Goal: Transaction & Acquisition: Subscribe to service/newsletter

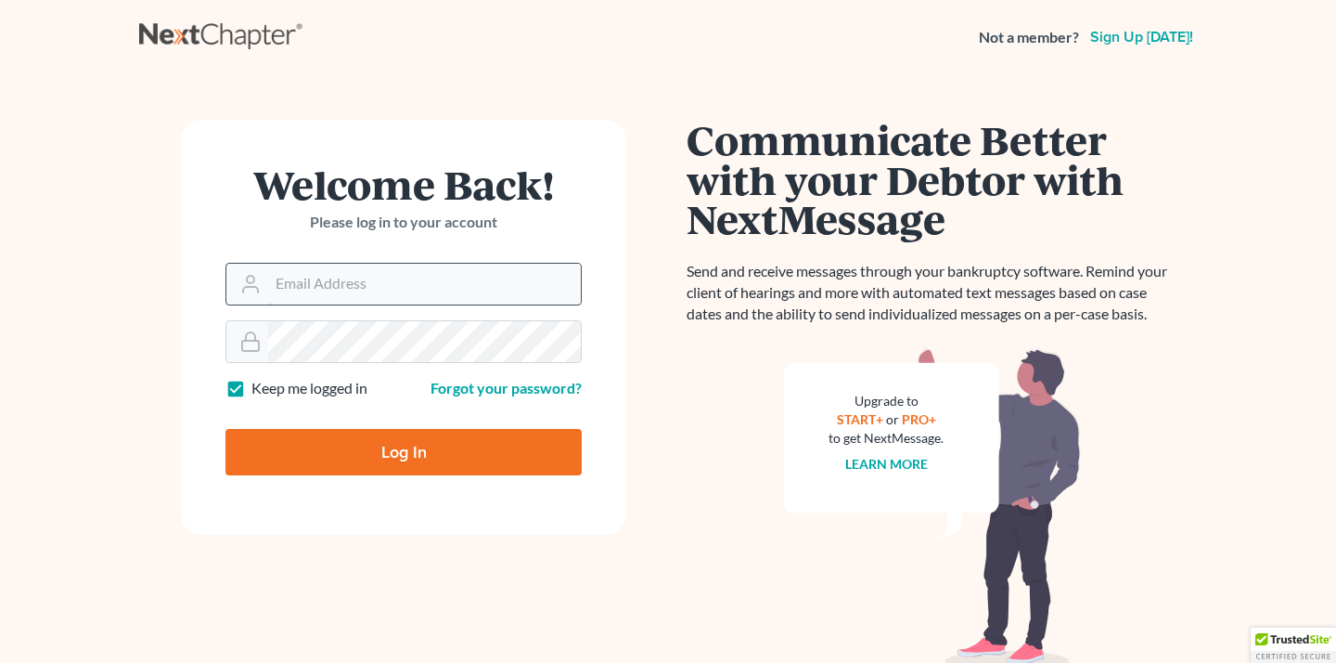
click at [397, 288] on input "Email Address" at bounding box center [424, 284] width 313 height 41
click at [303, 297] on input "Email Address" at bounding box center [424, 284] width 313 height 41
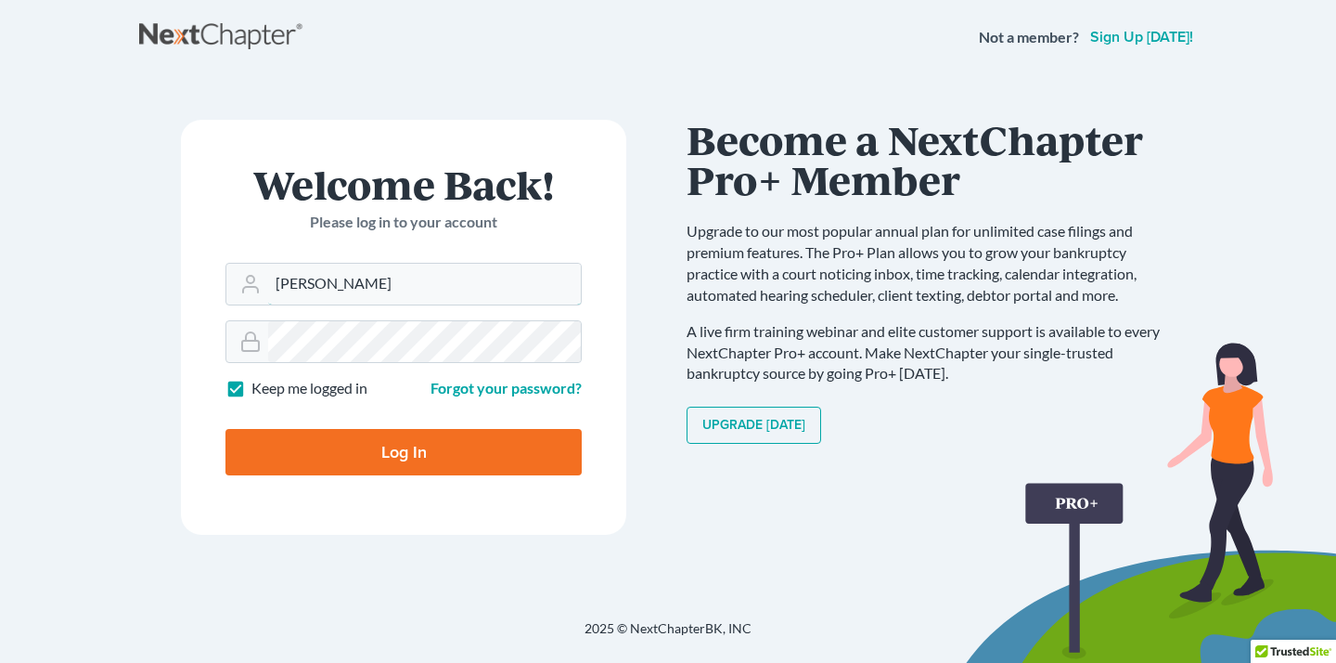
type input "christiaan"
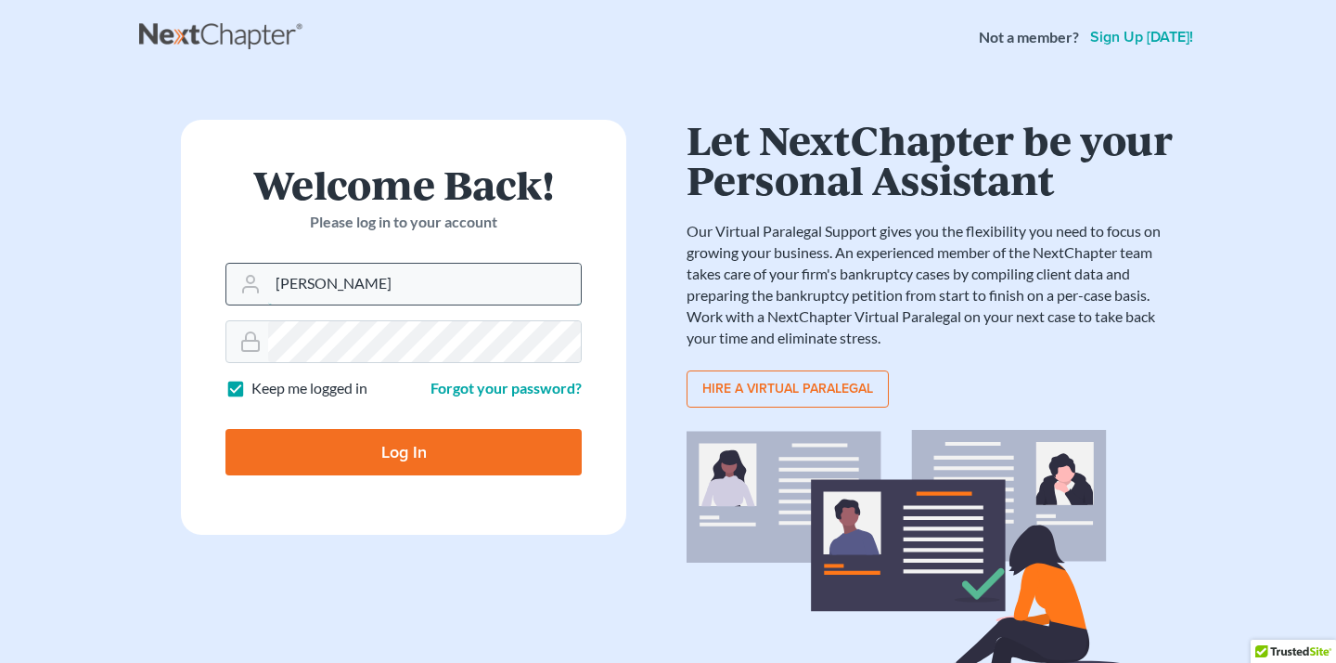
click at [366, 274] on input "christiaan" at bounding box center [424, 284] width 313 height 41
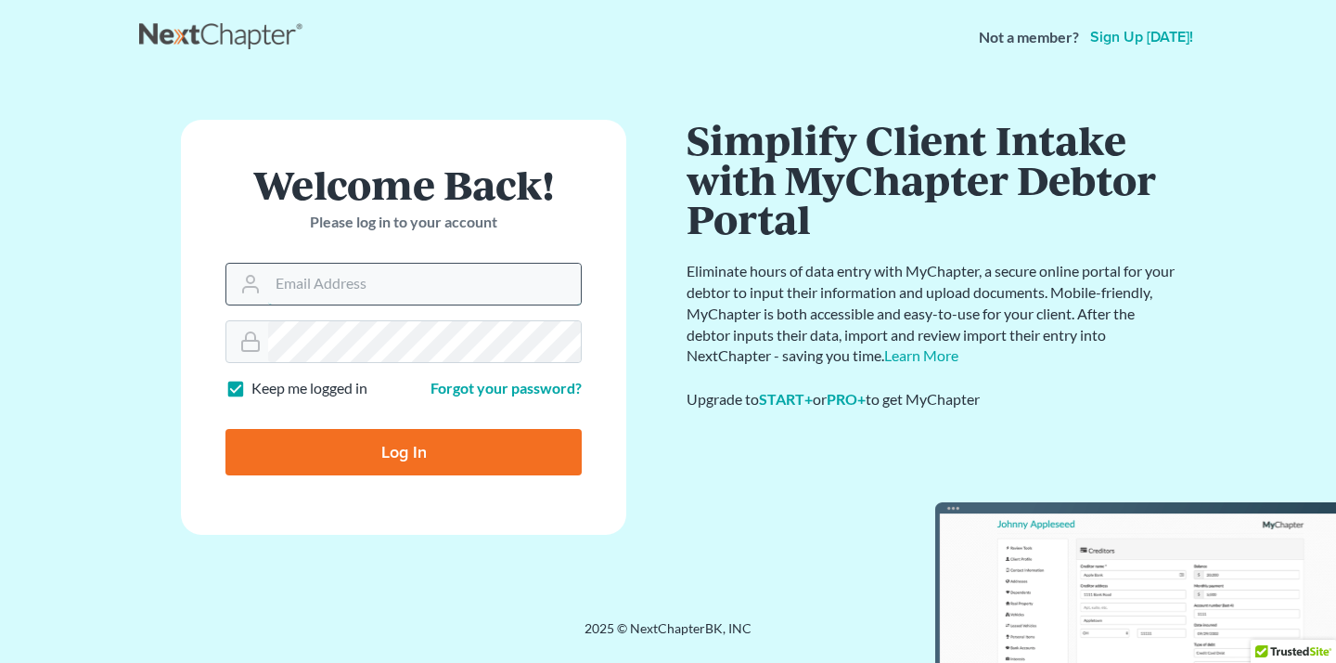
click at [461, 290] on input "Email Address" at bounding box center [424, 284] width 313 height 41
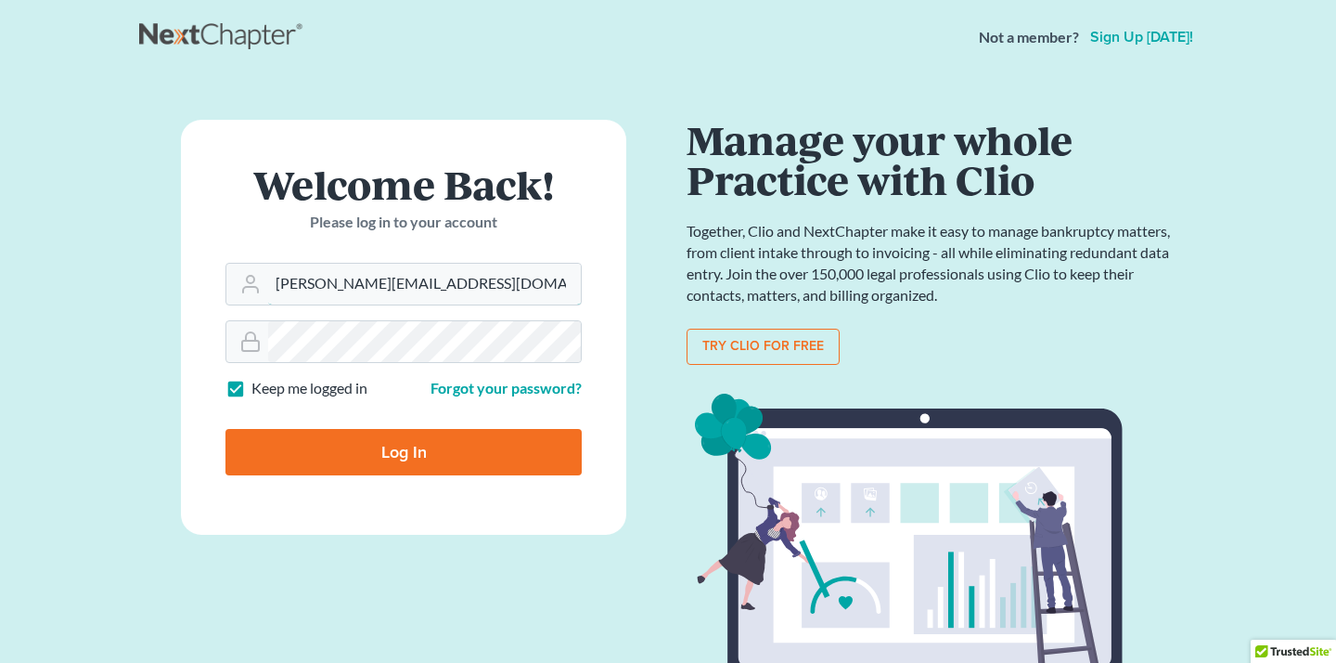
type input "christiaan@mvnlaw.com"
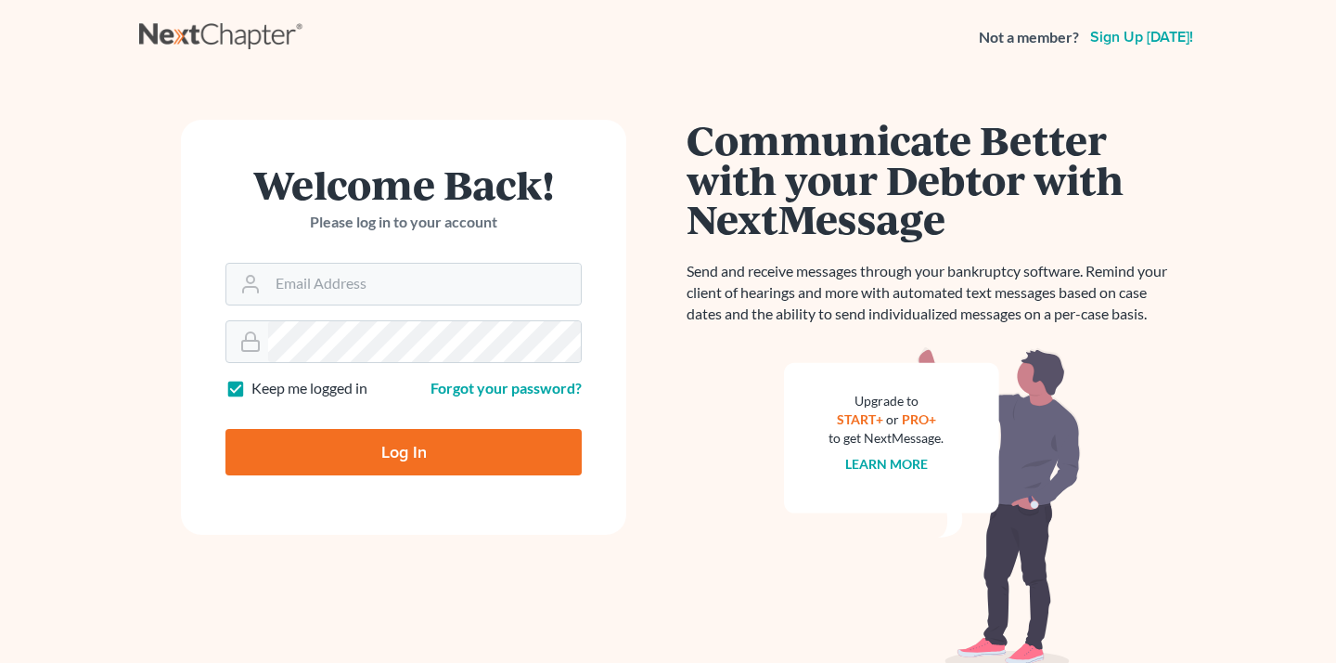
click at [258, 274] on icon at bounding box center [250, 284] width 22 height 22
click at [283, 272] on input "Email Address" at bounding box center [424, 284] width 313 height 41
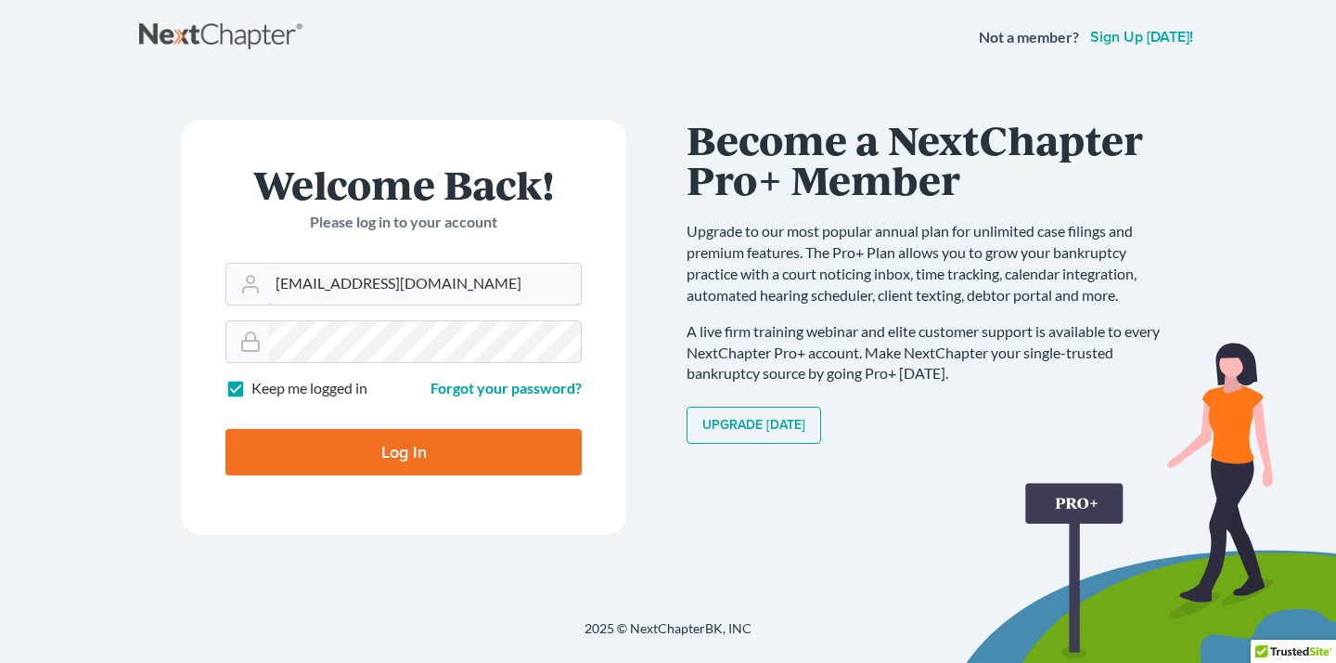
type input "[EMAIL_ADDRESS][DOMAIN_NAME]"
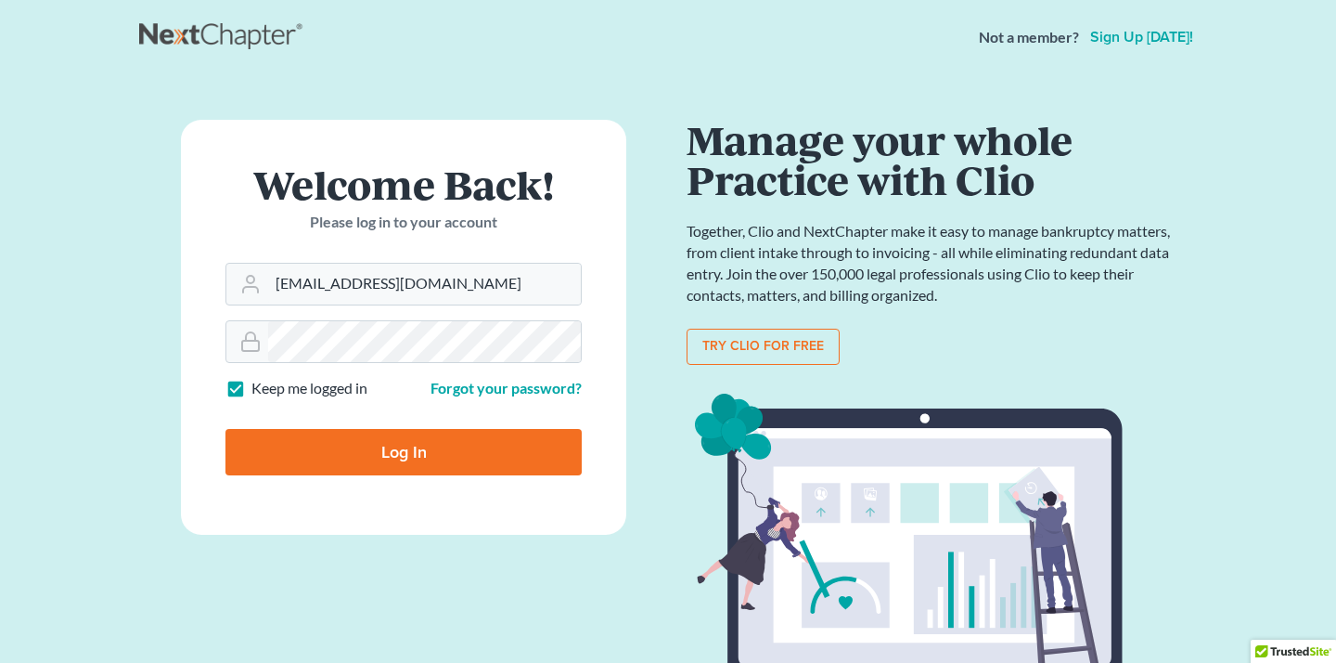
click at [1132, 38] on link "Sign up today!" at bounding box center [1142, 37] width 110 height 15
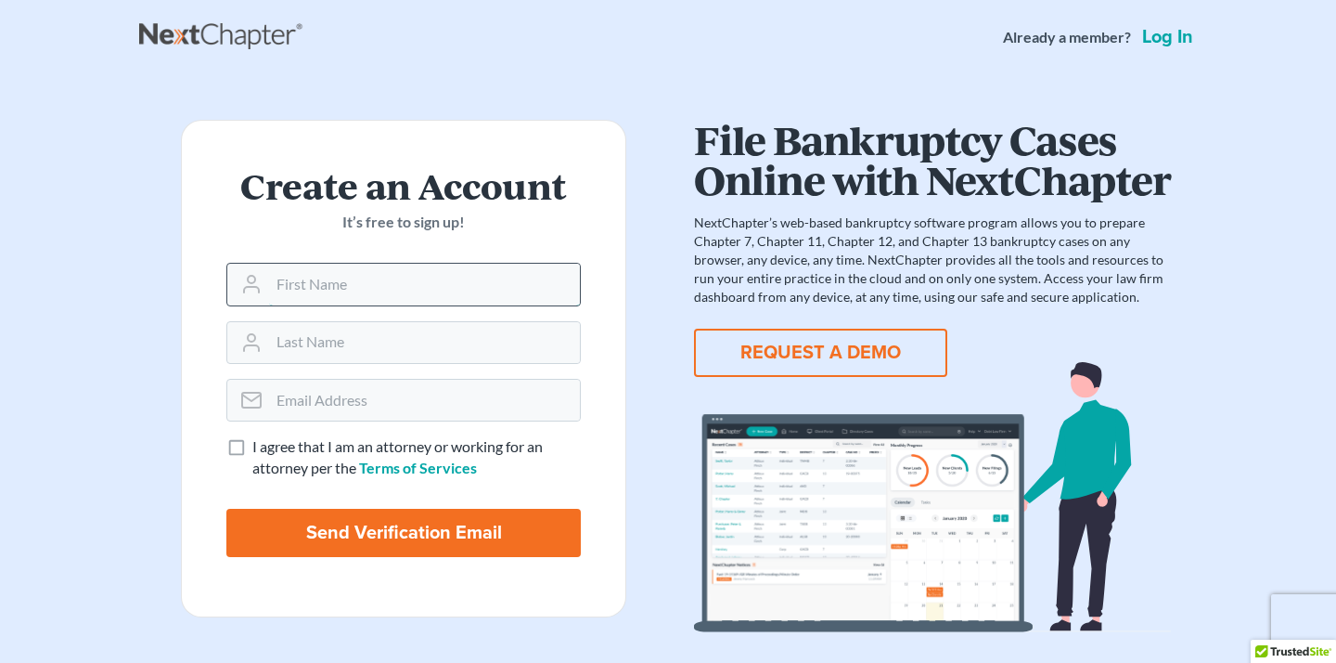
click at [484, 286] on input "text" at bounding box center [424, 284] width 311 height 41
type input "Esther"
click at [396, 380] on input "email" at bounding box center [424, 400] width 311 height 41
click at [396, 337] on input "text" at bounding box center [424, 342] width 311 height 41
type input "Lee"
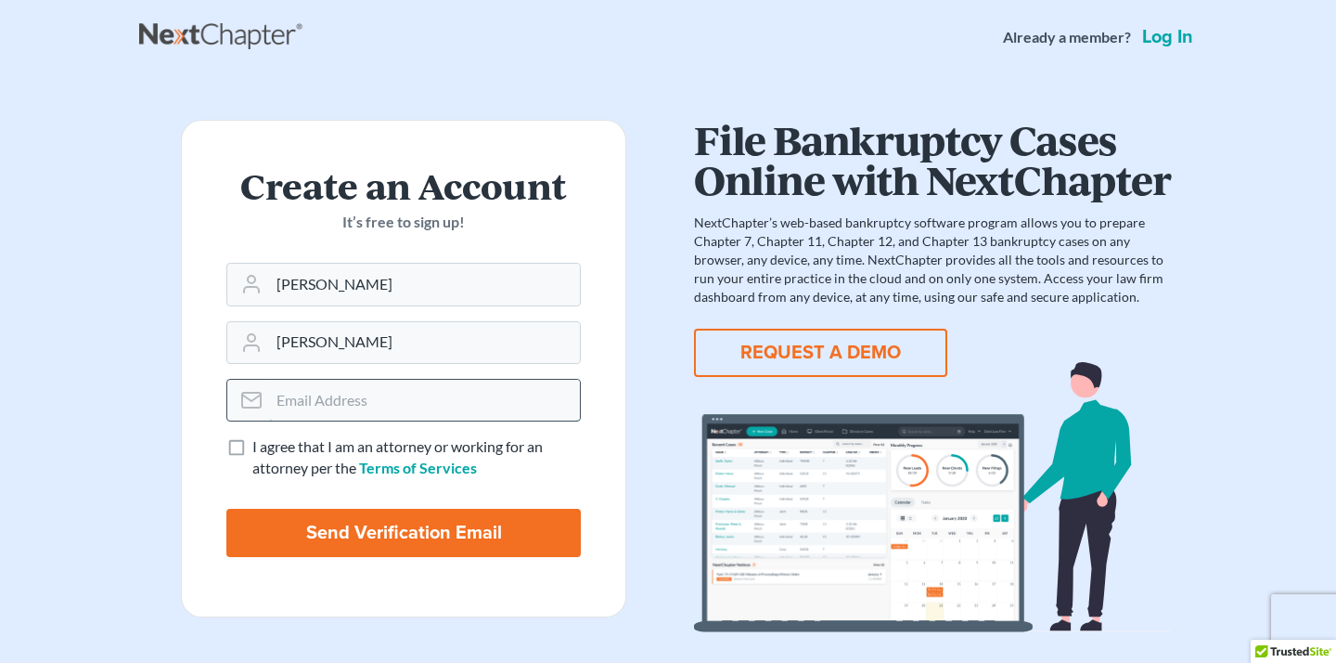
click at [392, 412] on input "email" at bounding box center [424, 400] width 311 height 41
type input "[EMAIL_ADDRESS][DOMAIN_NAME]"
click at [252, 449] on label "I agree that I am an attorney or working for an attorney per the Terms of Servi…" at bounding box center [416, 457] width 329 height 43
click at [260, 448] on input "I agree that I am an attorney or working for an attorney per the Terms of Servi…" at bounding box center [266, 442] width 12 height 12
checkbox input "true"
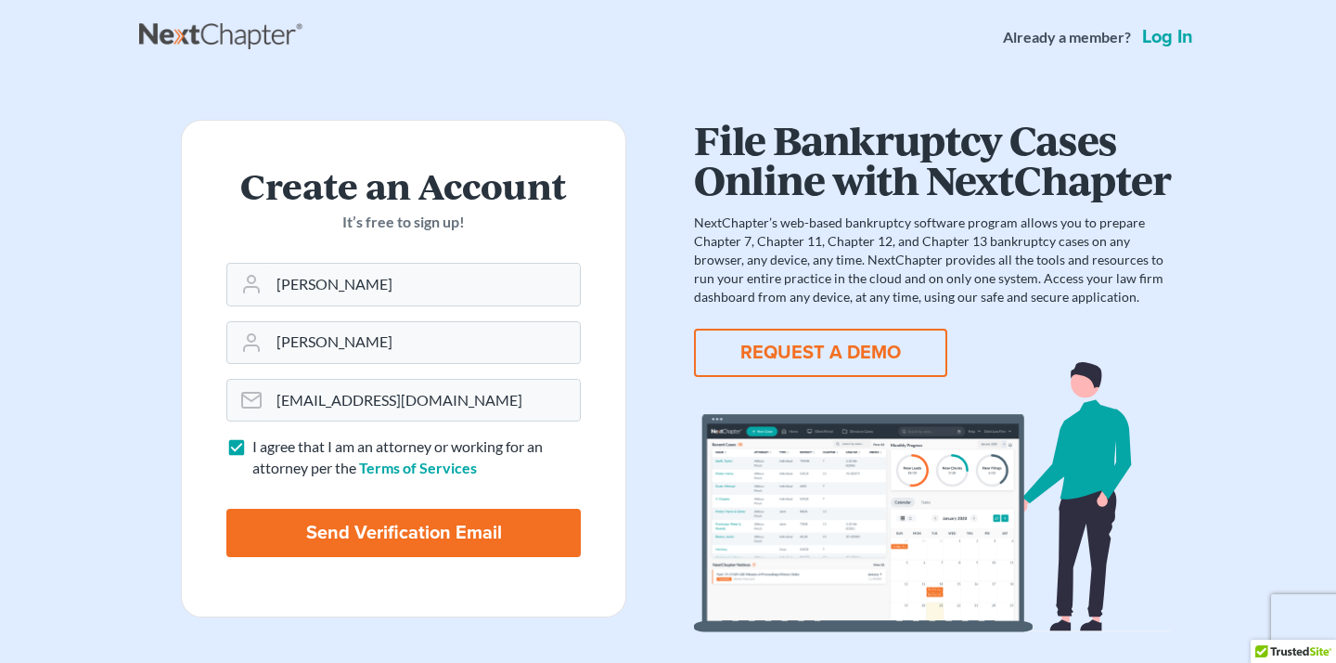
click at [319, 526] on input "Send Verification Email" at bounding box center [403, 533] width 355 height 48
type input "Thinking..."
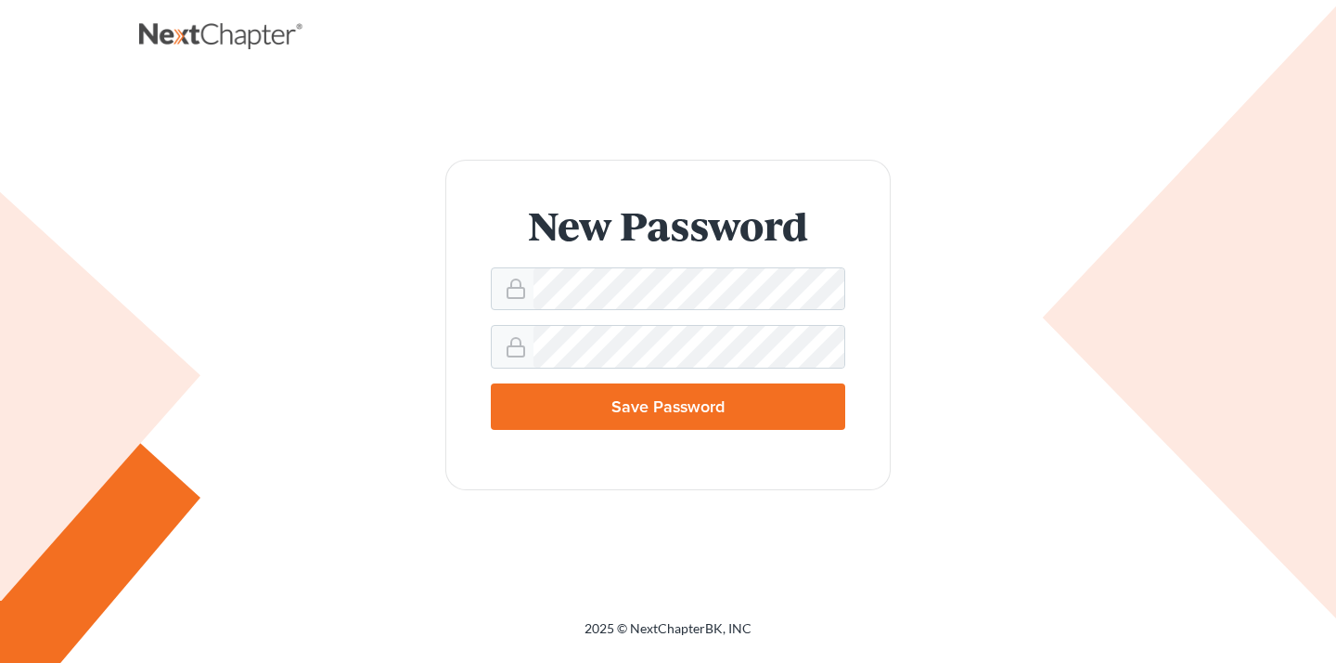
click at [724, 399] on input "Save Password" at bounding box center [668, 406] width 355 height 46
type input "Thinking..."
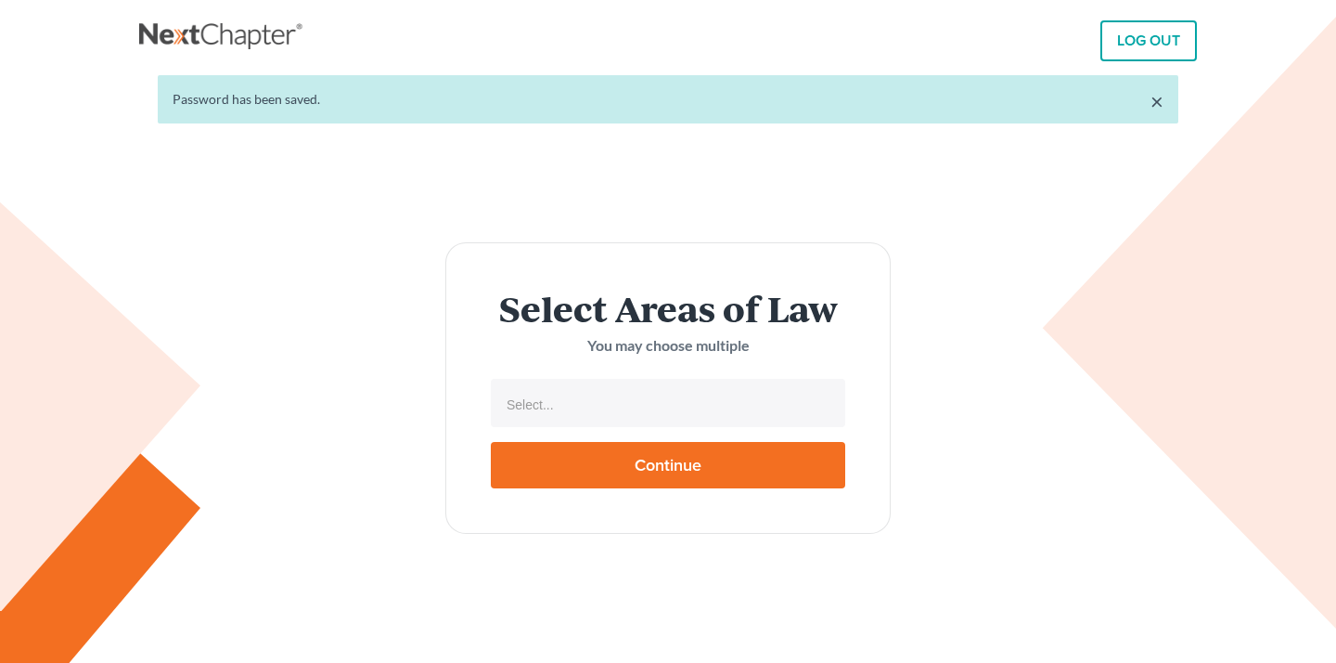
select select
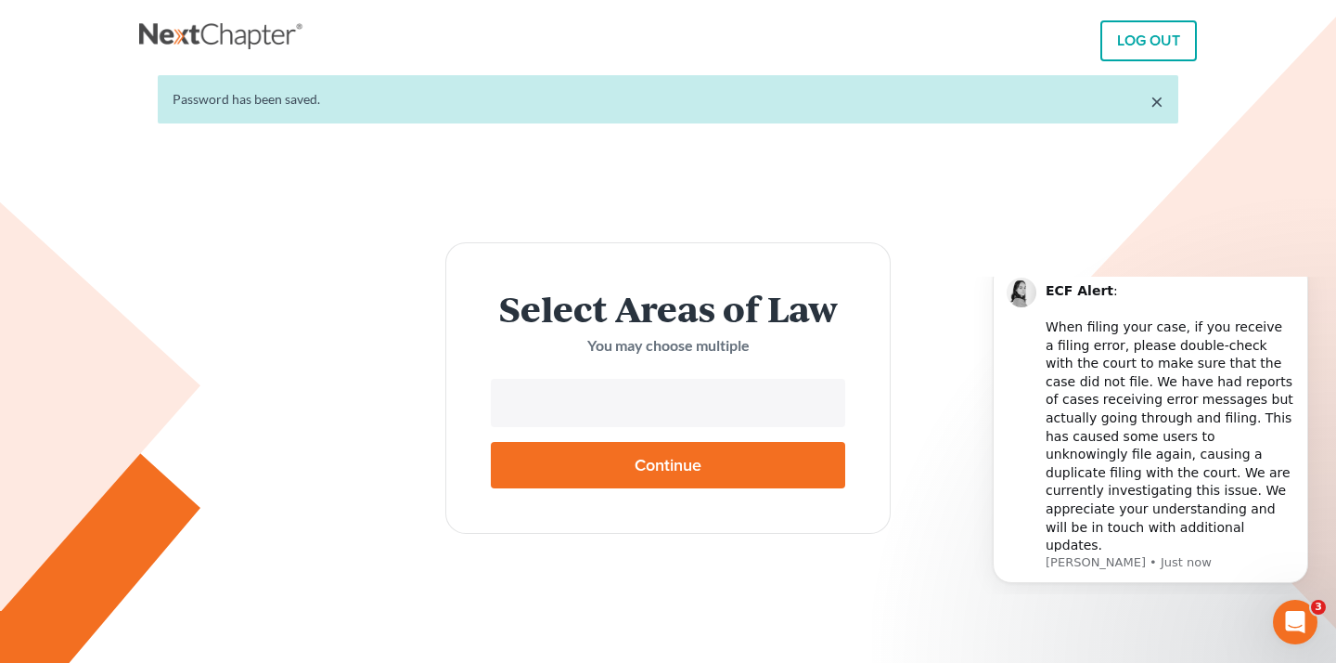
click at [691, 411] on input "text" at bounding box center [666, 405] width 329 height 28
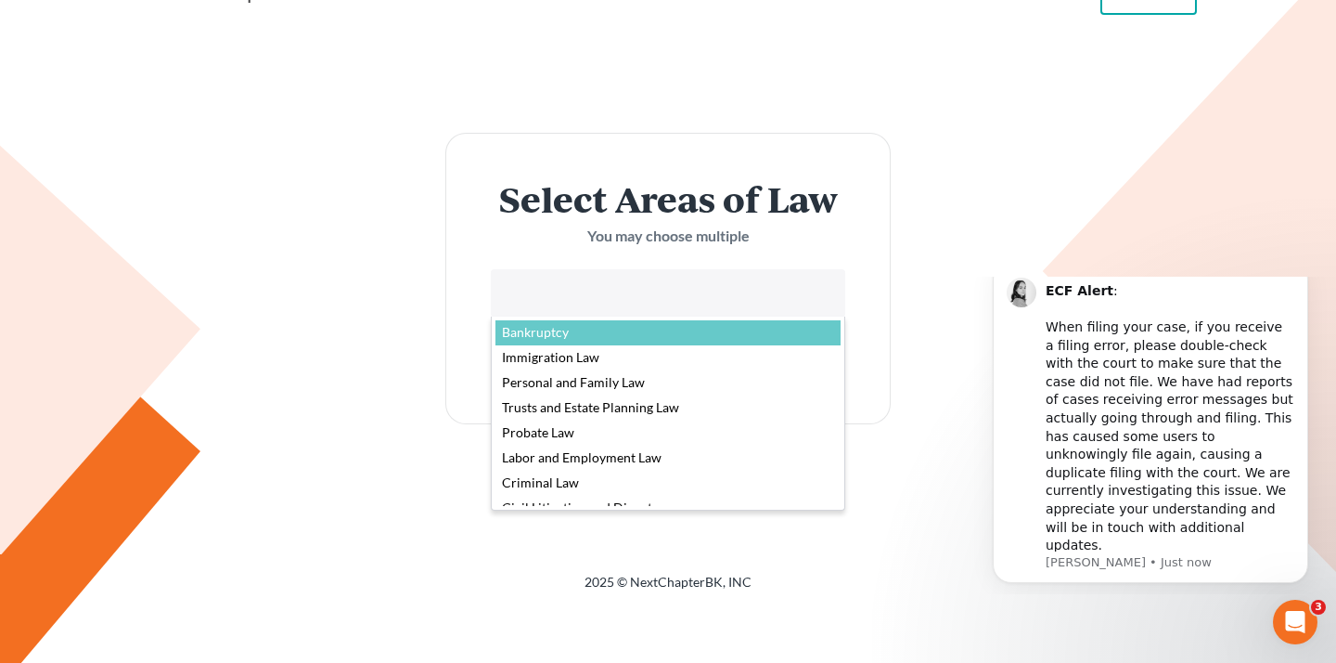
select select "4556"
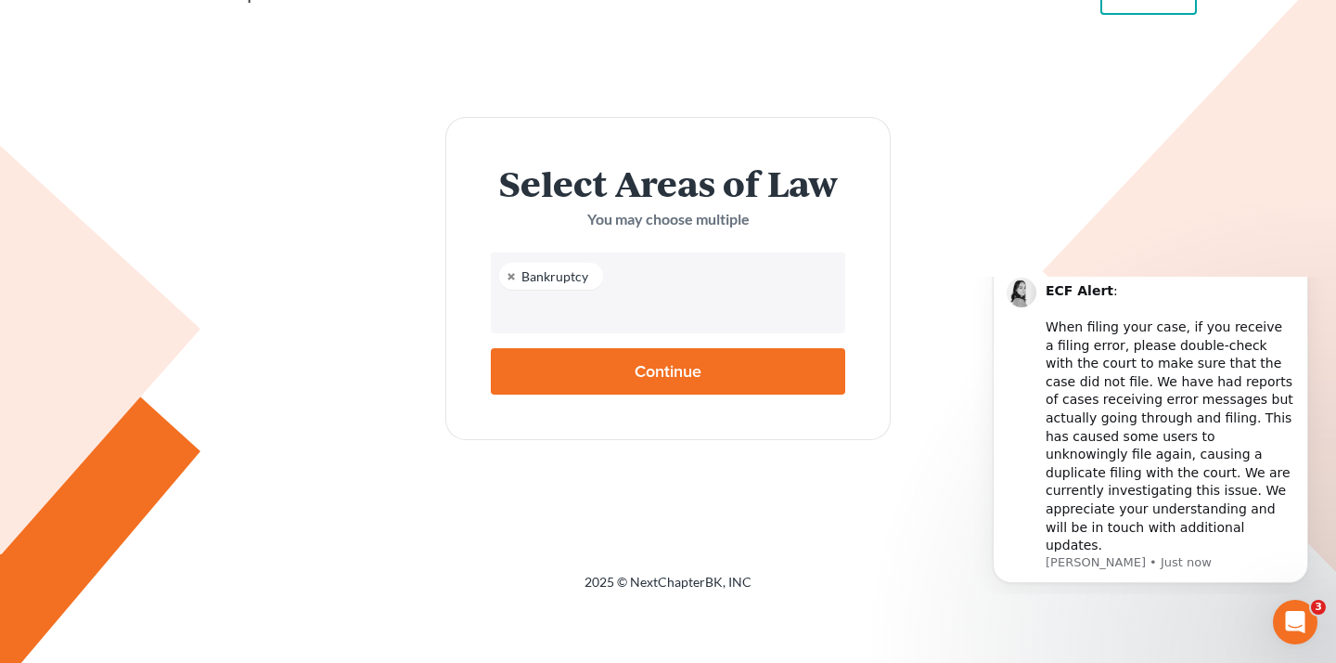
click at [611, 379] on input "Continue" at bounding box center [668, 371] width 355 height 46
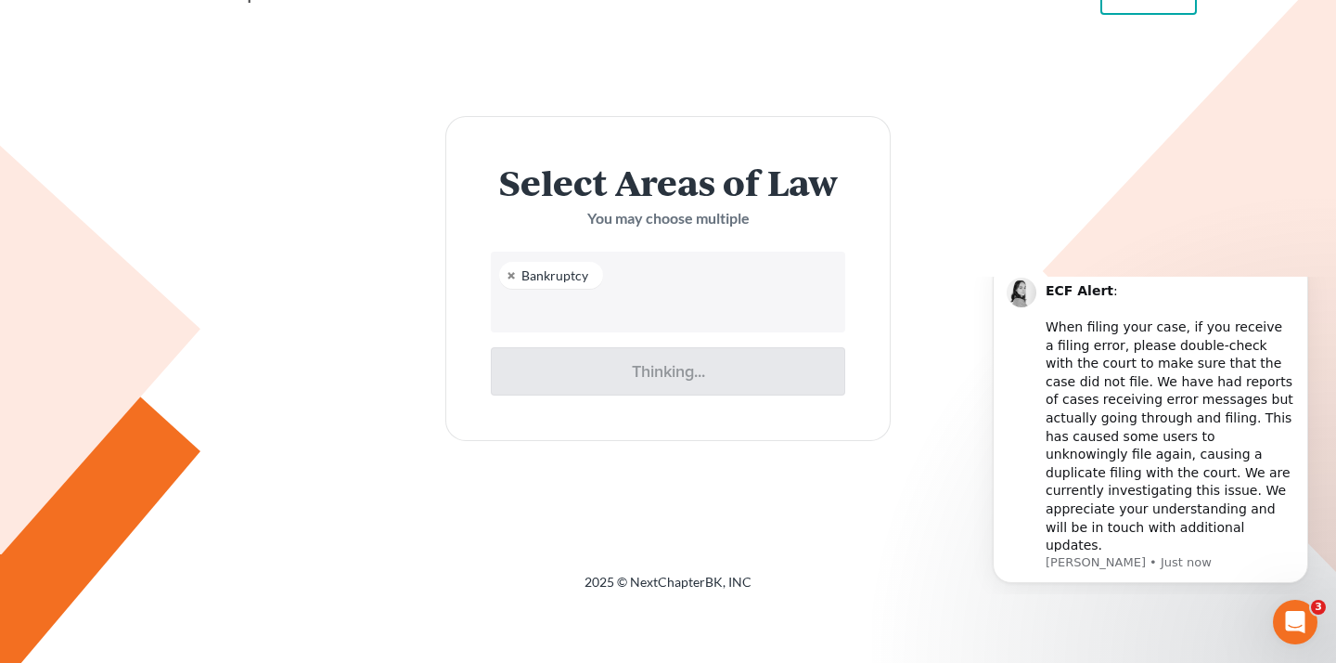
type input "Thinking..."
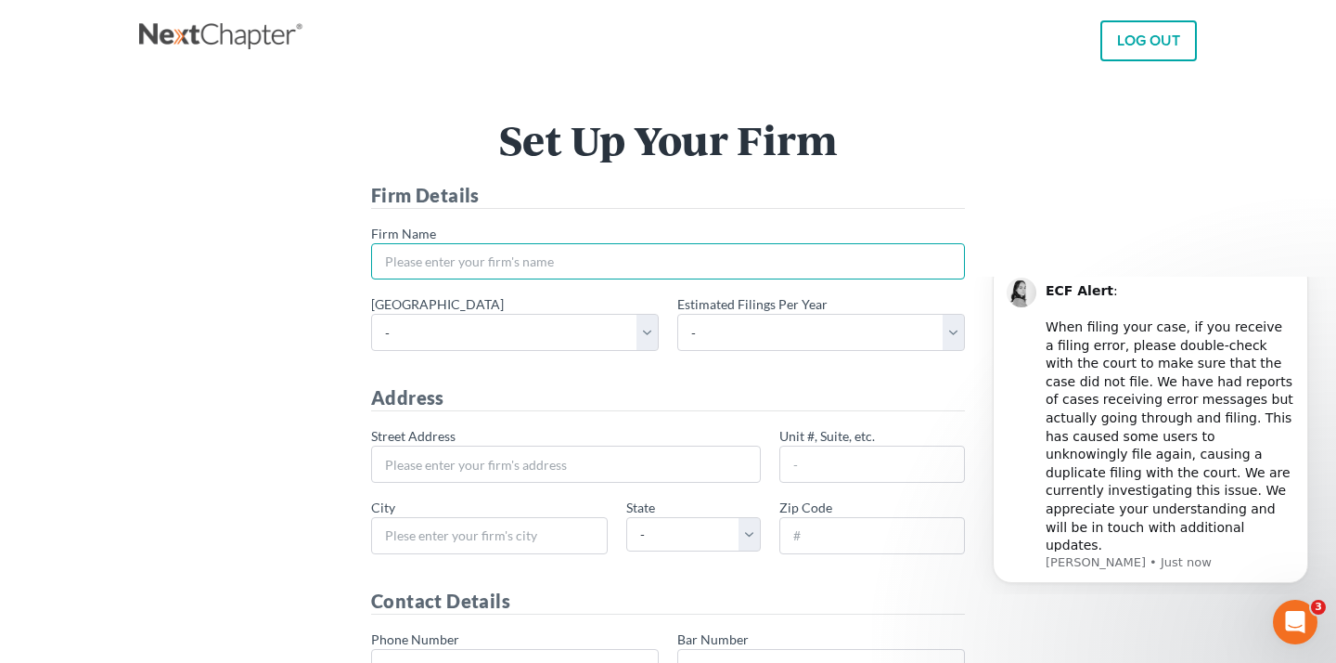
click at [629, 250] on input "* Firm Name" at bounding box center [668, 261] width 594 height 37
type input "C"
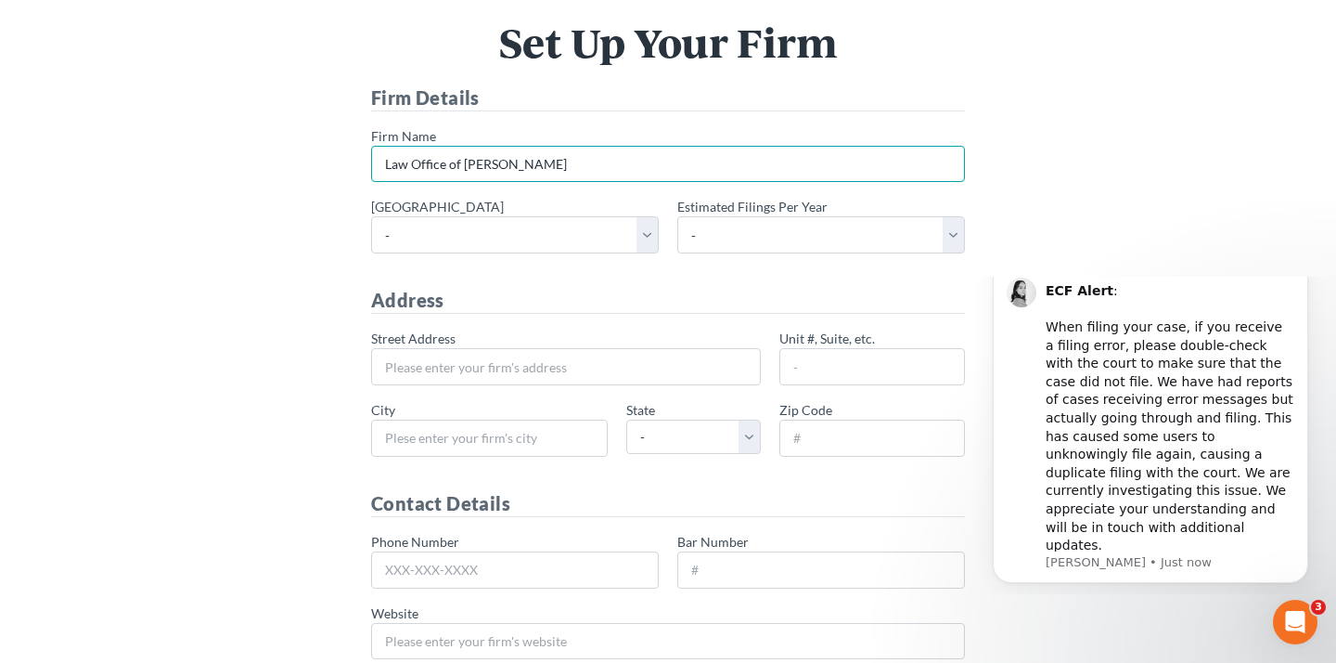
scroll to position [105, 0]
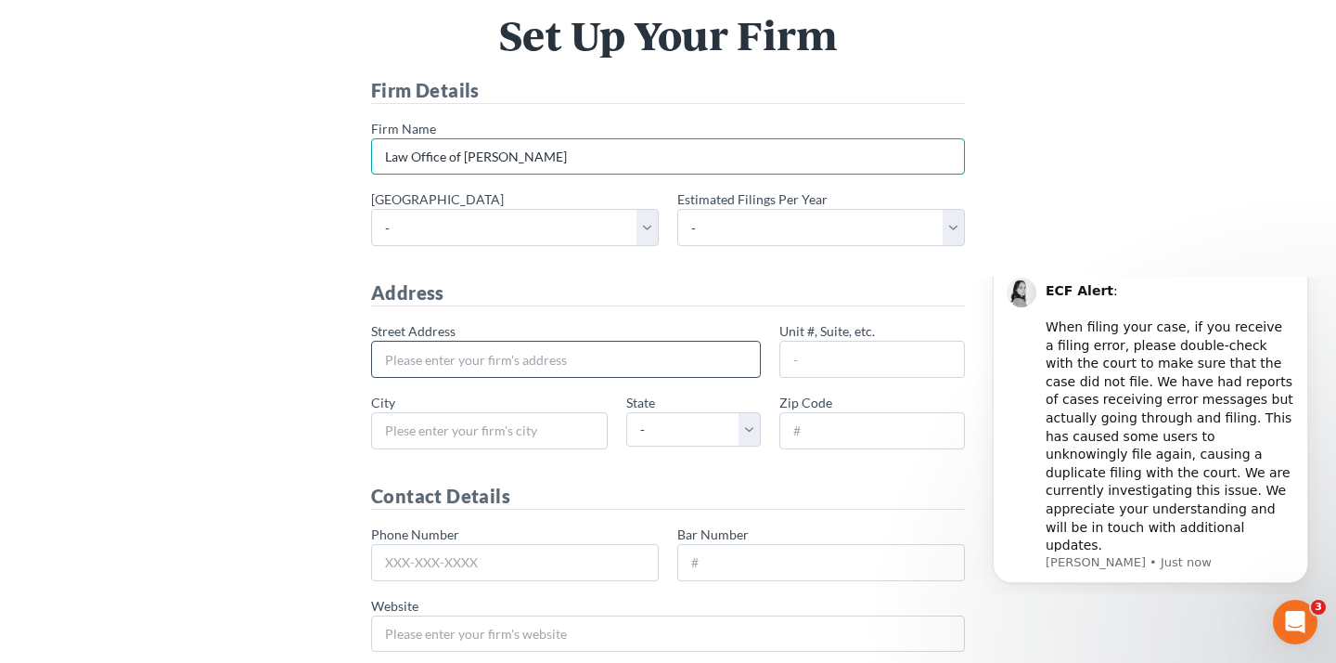
type input "Law Office of [PERSON_NAME]"
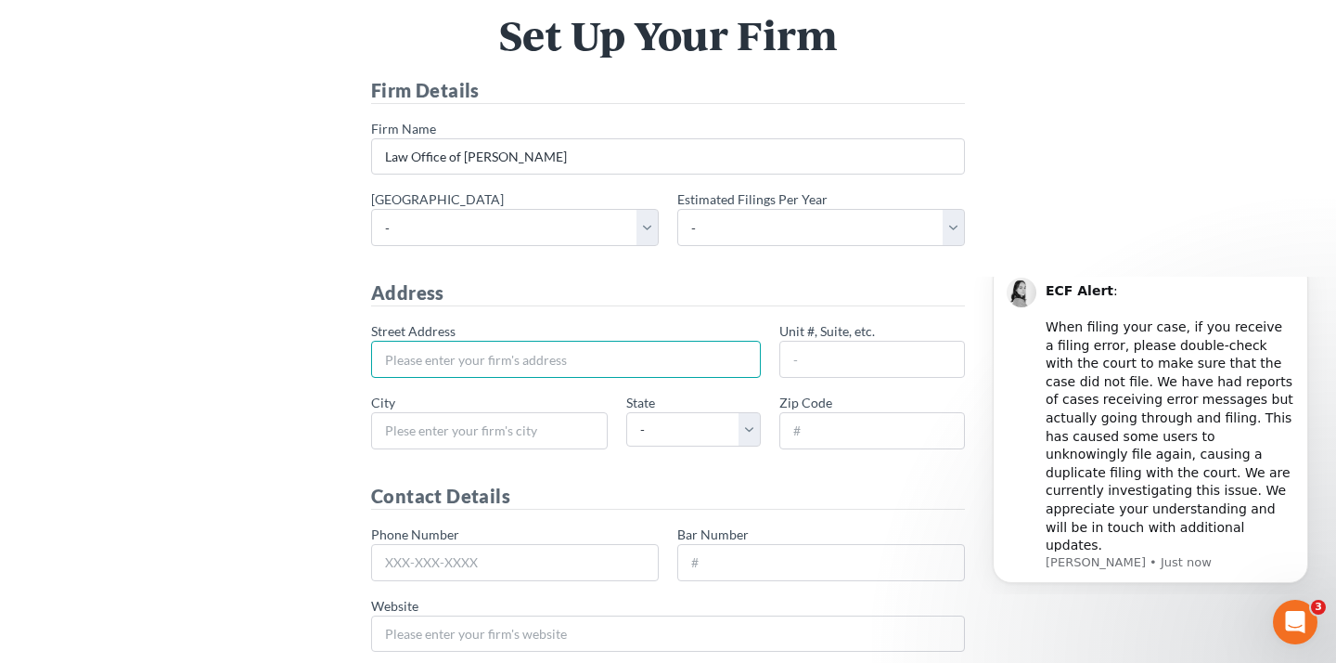
click at [681, 363] on input "* Street Address" at bounding box center [566, 359] width 390 height 37
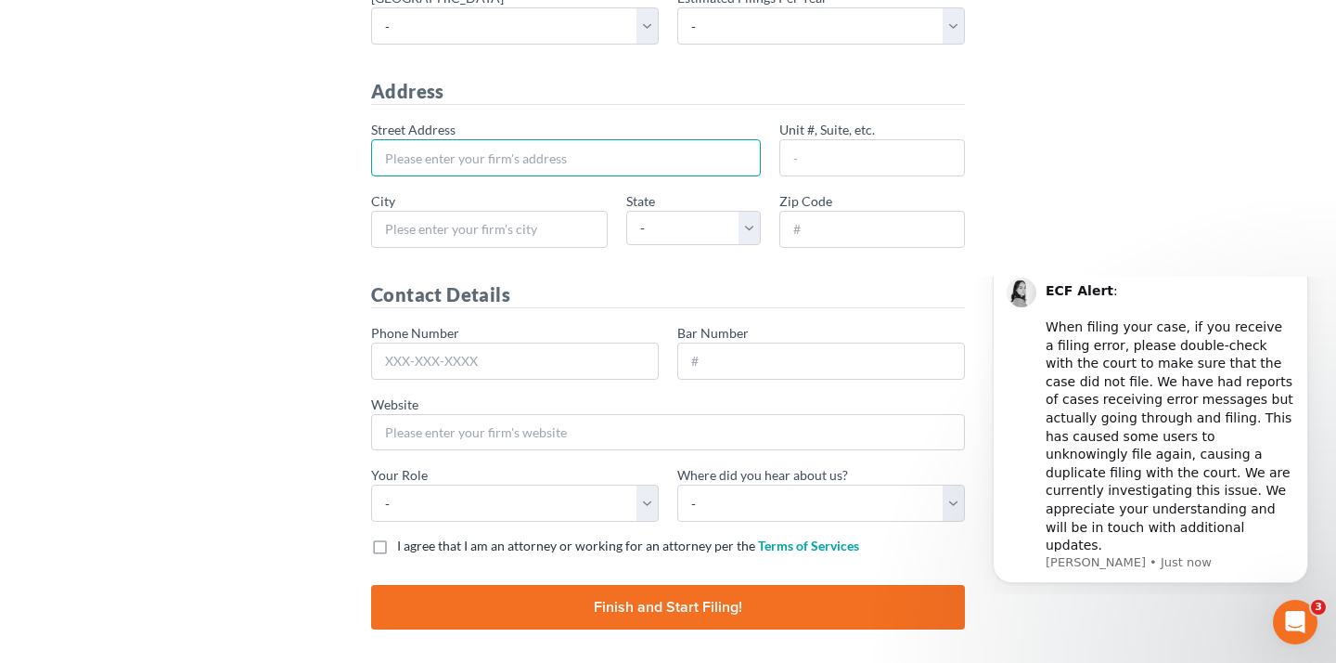
scroll to position [314, 0]
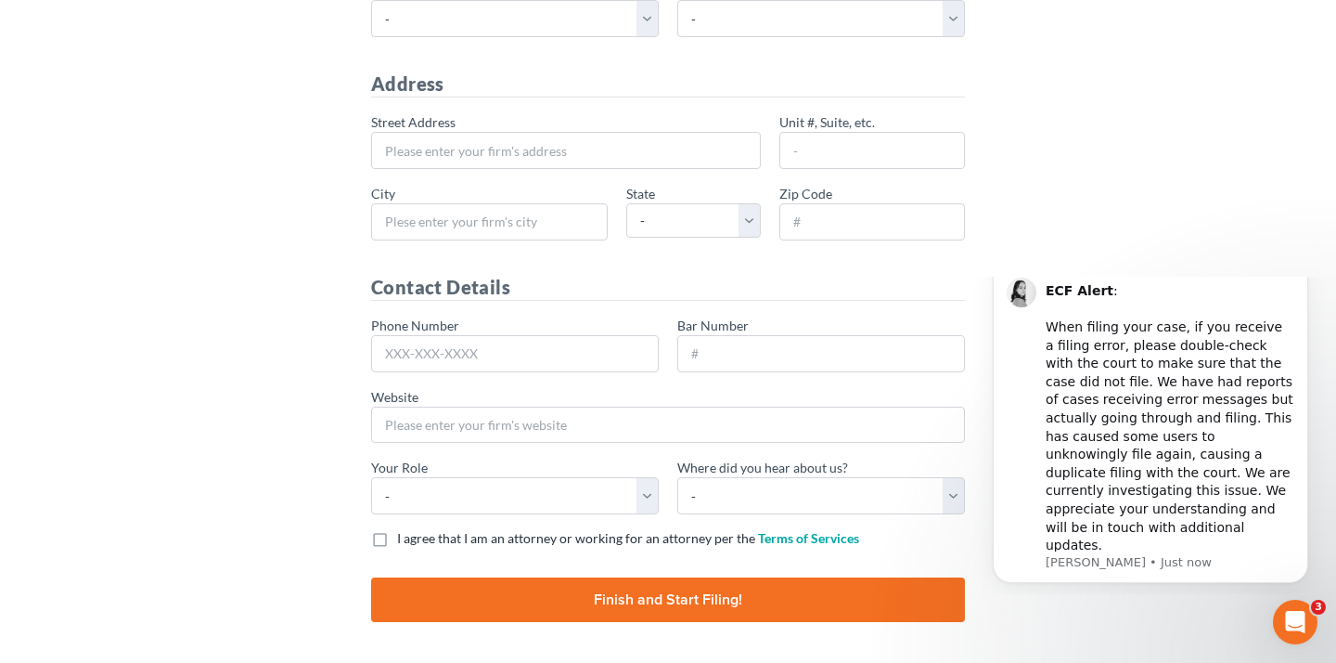
click at [397, 537] on label "I agree that I am an attorney or working for an attorney per the Terms of Servi…" at bounding box center [628, 538] width 462 height 19
click at [405, 537] on input "I agree that I am an attorney or working for an attorney per the Terms of Servi…" at bounding box center [411, 535] width 12 height 12
checkbox input "true"
click at [504, 499] on select "- Attorney Paralegal Assistant" at bounding box center [515, 495] width 288 height 37
select select "paralegal"
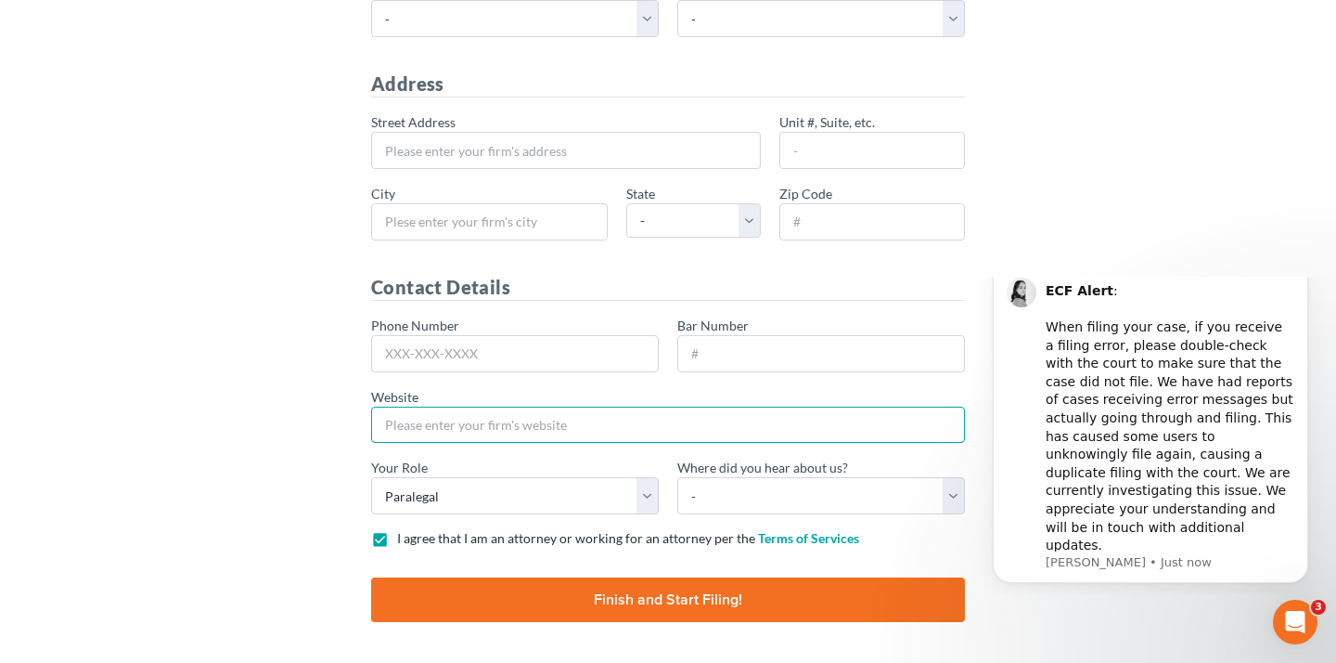
click at [594, 423] on input "Website" at bounding box center [668, 424] width 594 height 37
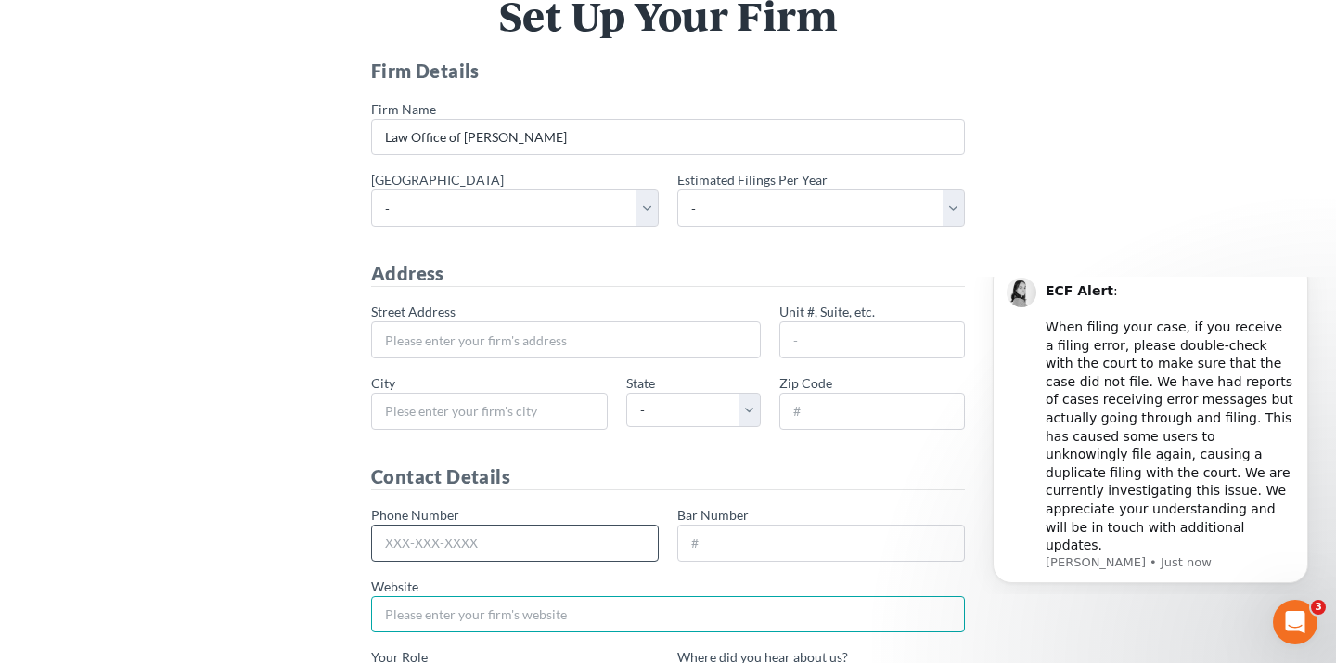
scroll to position [123, 0]
click at [569, 359] on div "* Street Address [GEOGRAPHIC_DATA], etc. * City * State - [US_STATE] AK AR AZ C…" at bounding box center [668, 374] width 613 height 143
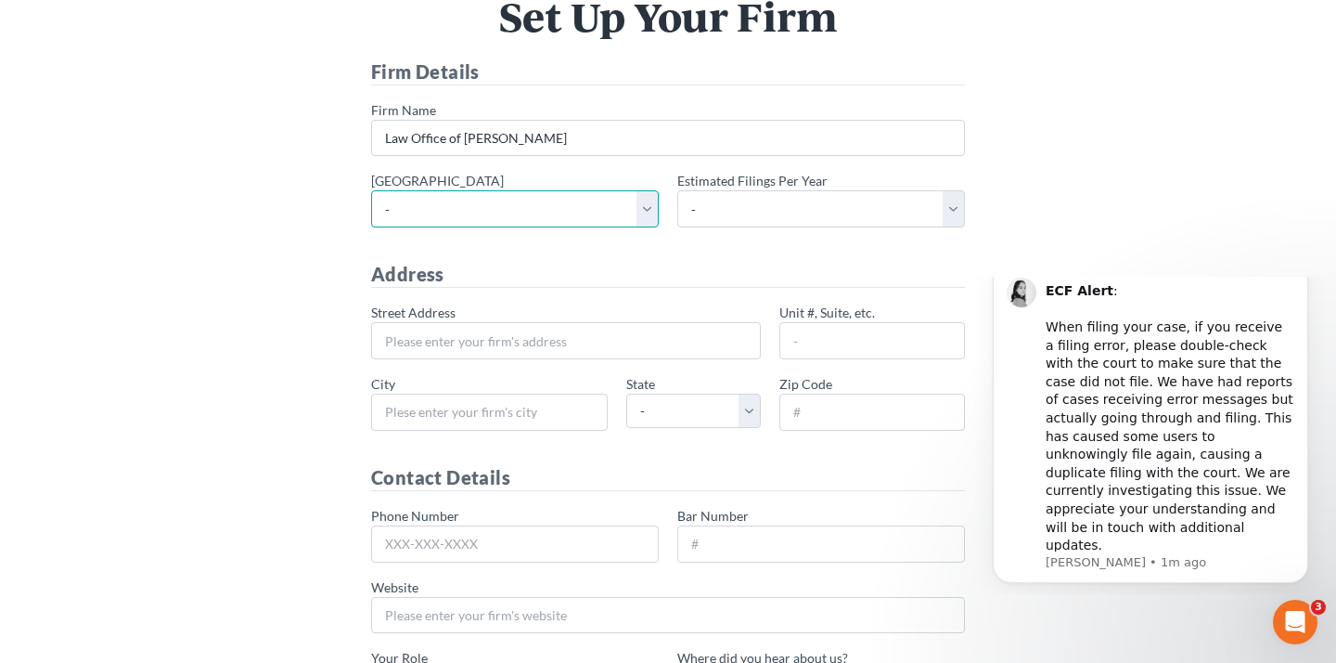
click at [617, 210] on select "- [US_STATE] - [GEOGRAPHIC_DATA] [US_STATE] - [GEOGRAPHIC_DATA][US_STATE] - Sou…" at bounding box center [515, 208] width 288 height 37
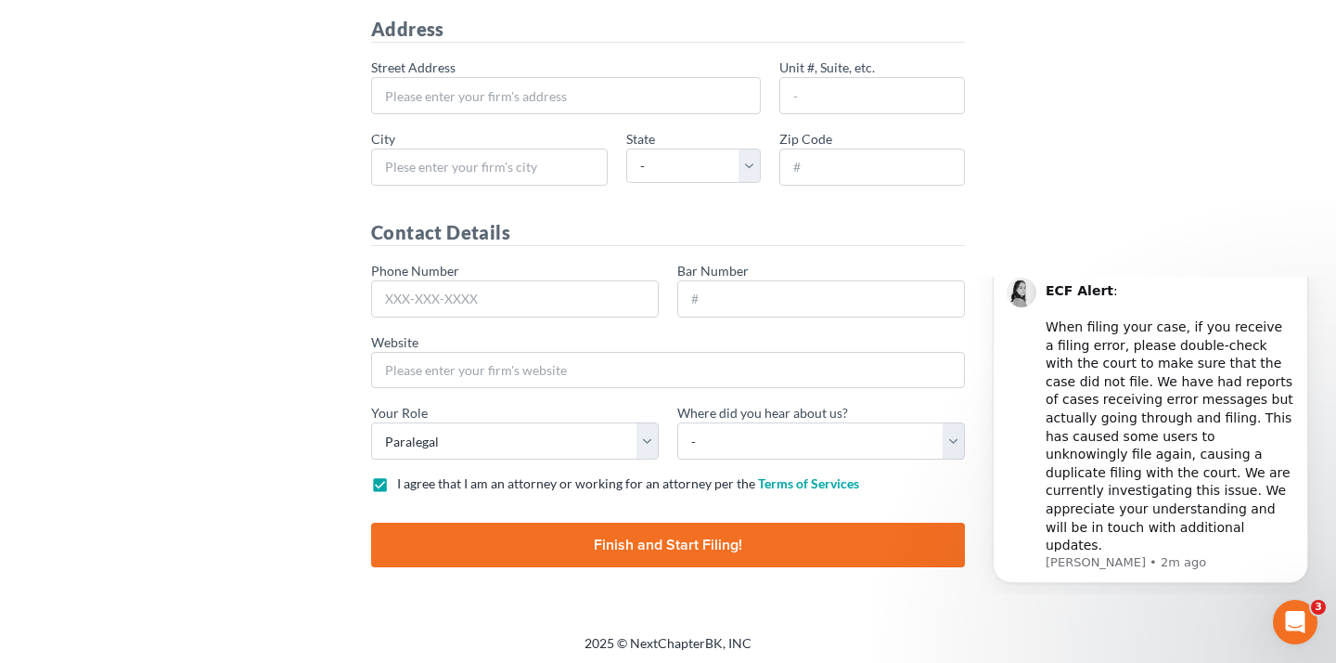
scroll to position [353, 0]
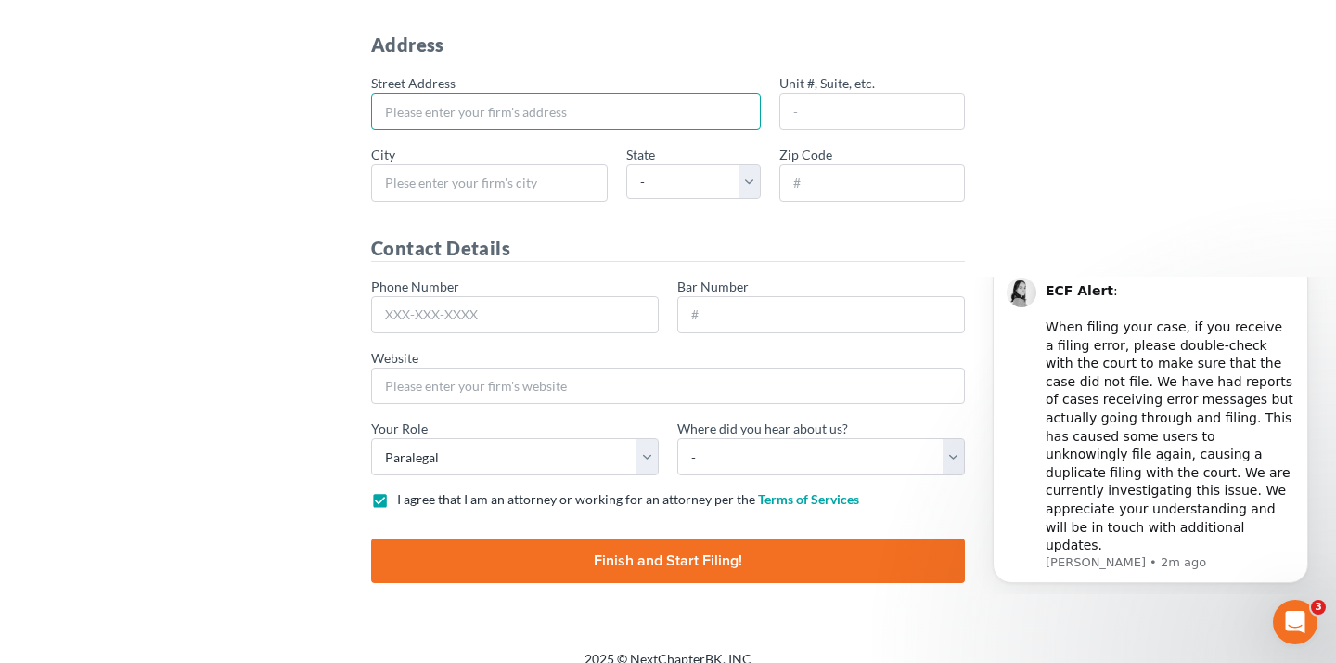
click at [515, 108] on input "* Street Address" at bounding box center [566, 111] width 390 height 37
type input "146 Jay St"
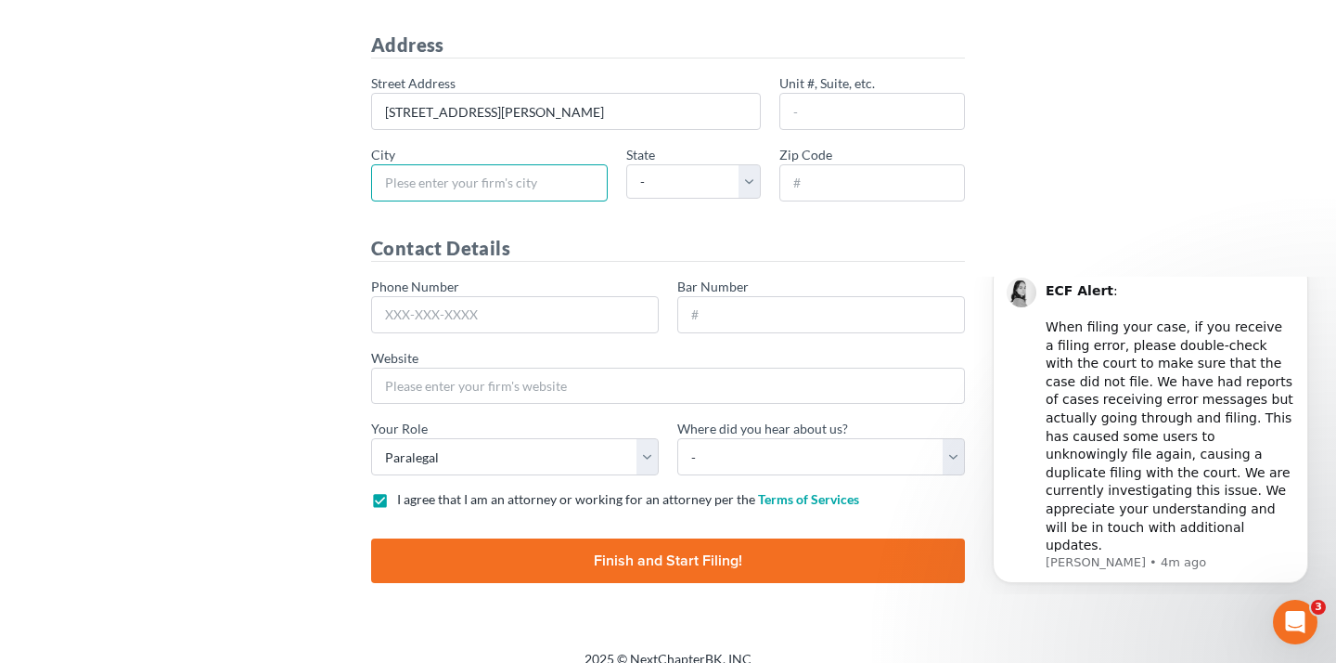
click at [555, 176] on input "* City" at bounding box center [489, 182] width 237 height 37
type input "Schenectady"
click at [694, 181] on select "- AL AK AR AZ CA CO CT DE DC FL GA GU HI ID IL IN IA KS KY LA ME MD MA MI MN MS…" at bounding box center [693, 181] width 135 height 34
select select "NY"
click at [867, 177] on input "* Zip Code" at bounding box center [873, 182] width 186 height 37
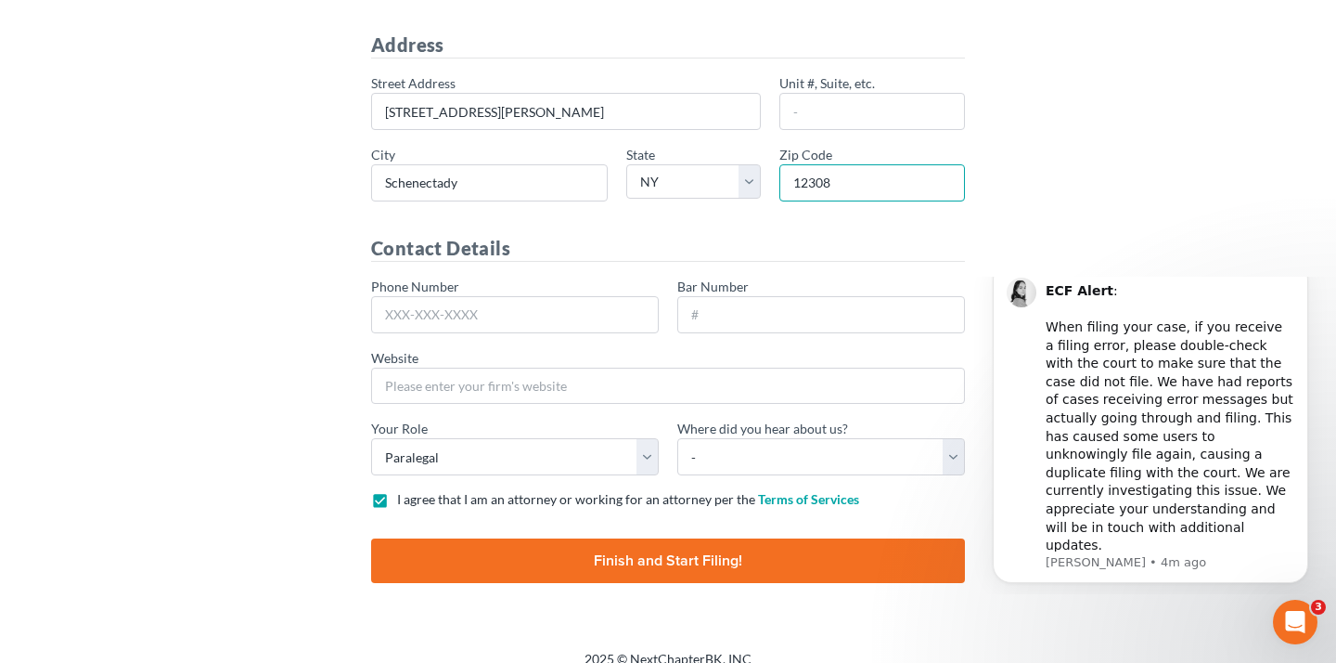
type input "12308"
click at [1138, 218] on div "Set Up Your Firm Firm Details * Firm Name Law Office of Christiaan Van Niekerk …" at bounding box center [667, 186] width 1039 height 838
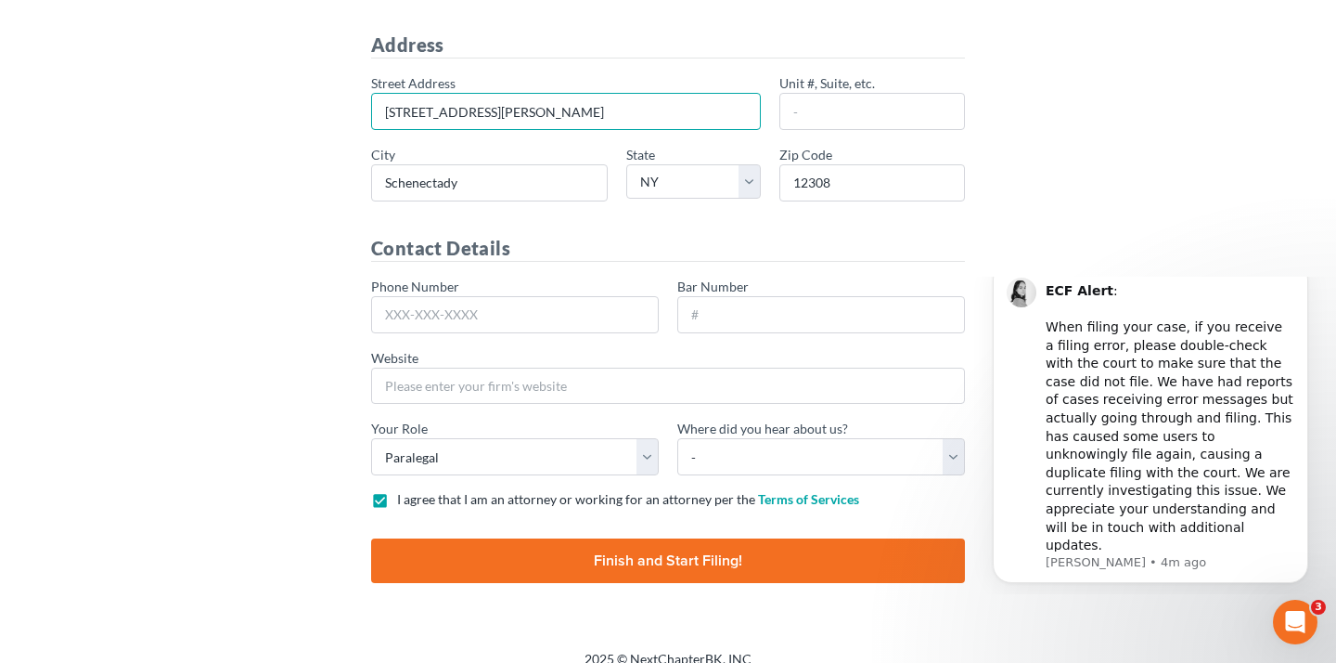
click at [594, 105] on input "146 Jay St" at bounding box center [566, 111] width 390 height 37
type input "146 Jay Street"
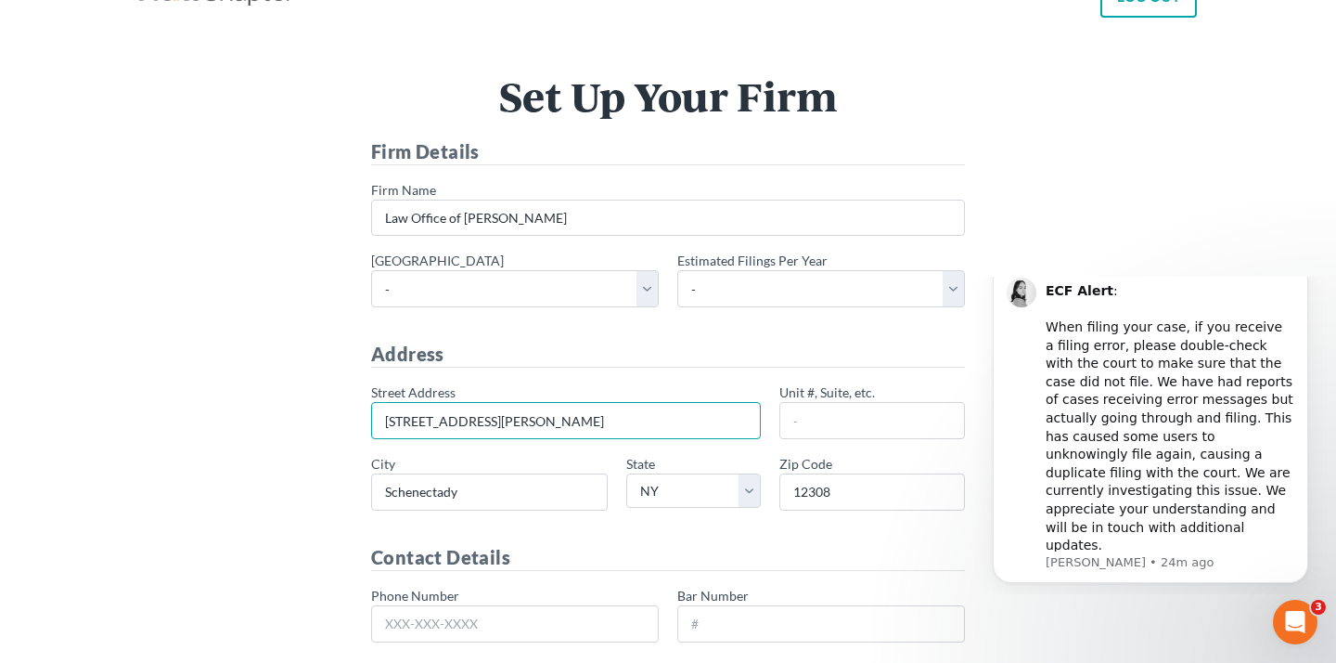
scroll to position [40, 0]
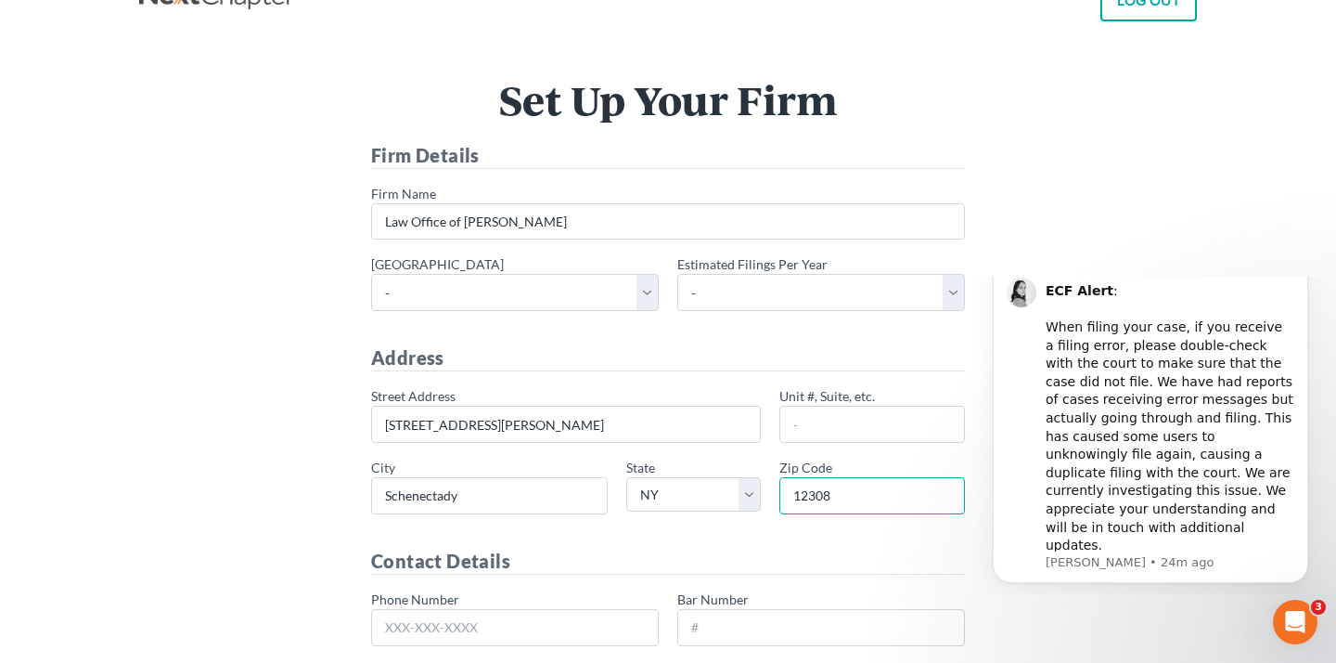
click at [851, 507] on input "12308" at bounding box center [873, 495] width 186 height 37
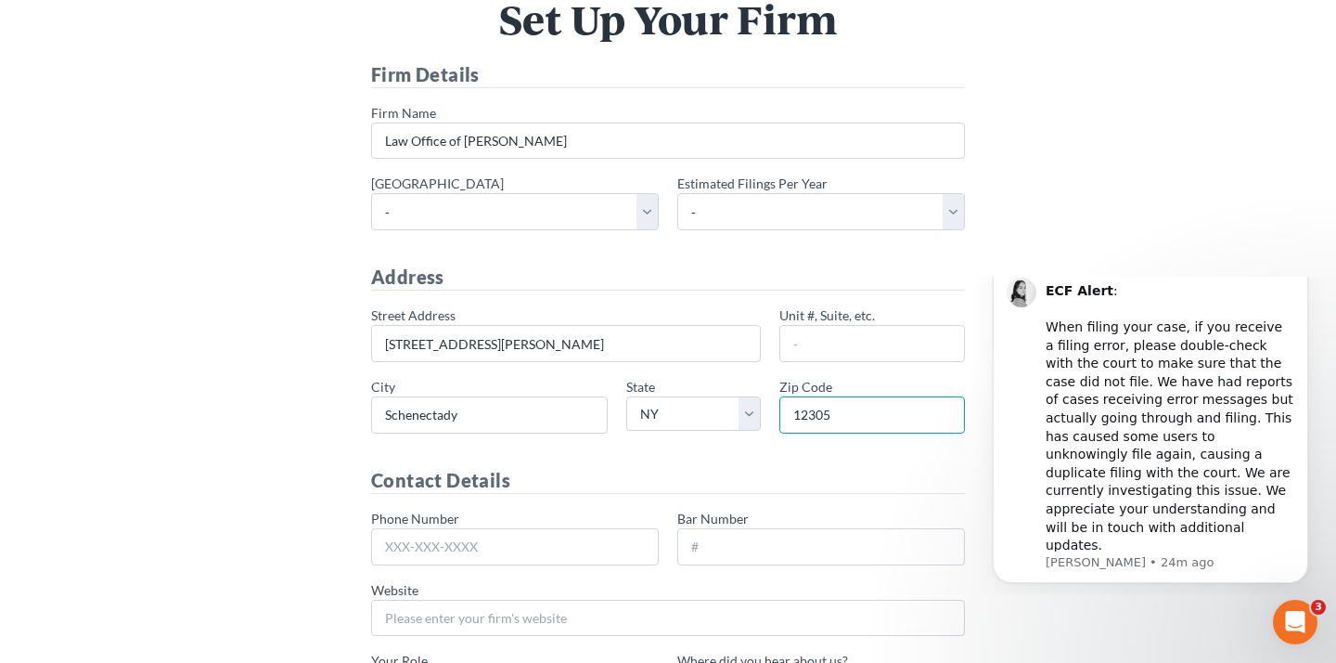
scroll to position [126, 0]
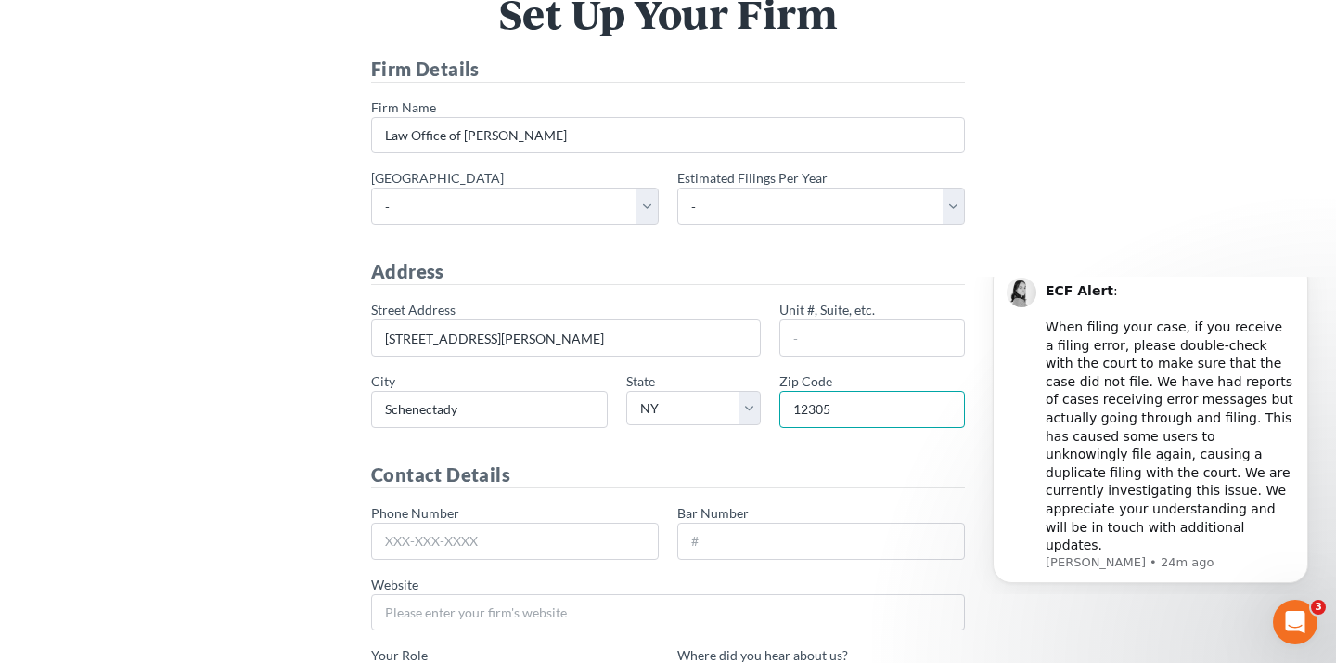
type input "12305"
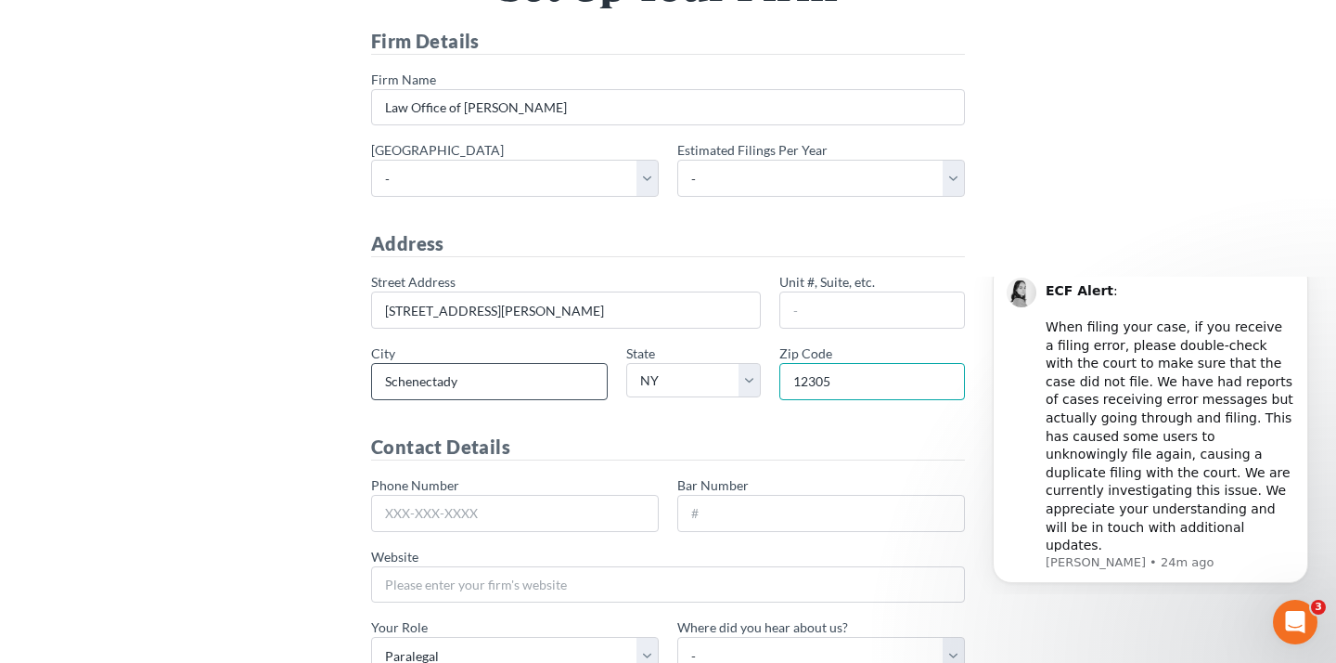
scroll to position [174, 0]
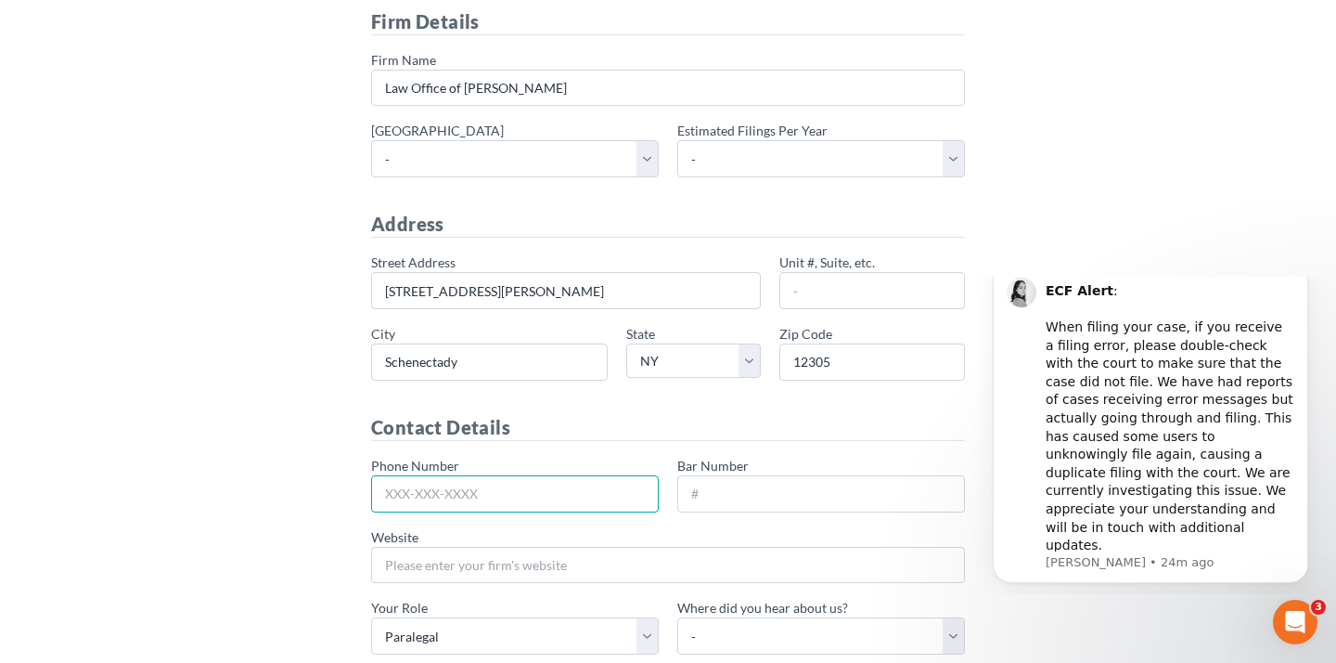
click at [518, 490] on input "Phone Number" at bounding box center [515, 493] width 288 height 37
paste input "(518) 528-1375"
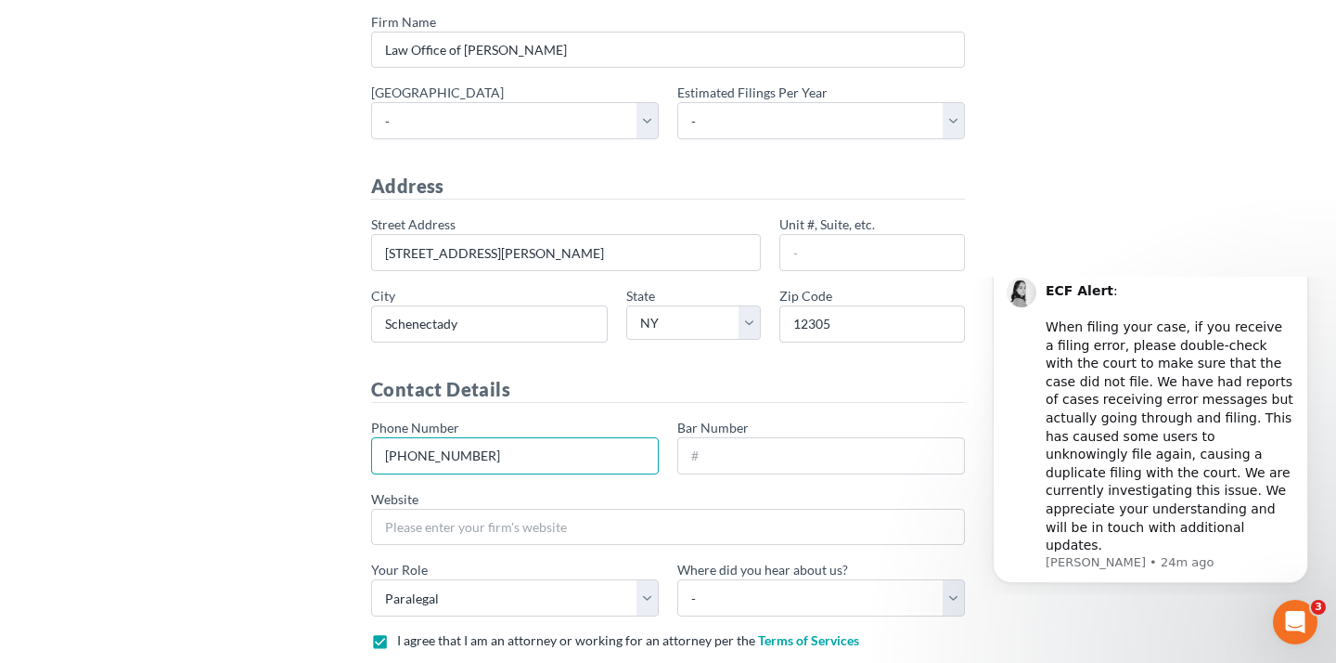
type input "518-528-1375"
click at [302, 400] on div "Set Up Your Firm Firm Details * Firm Name Law Office of Christiaan Van Niekerk …" at bounding box center [667, 327] width 1039 height 838
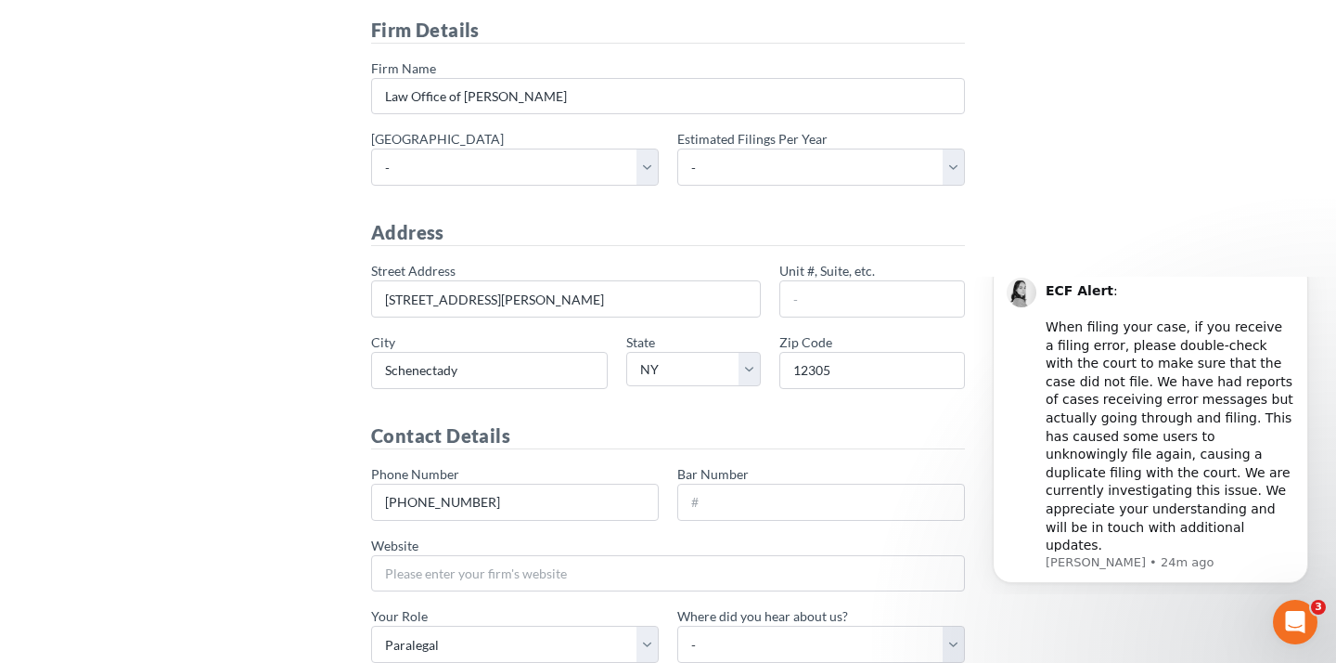
scroll to position [83, 0]
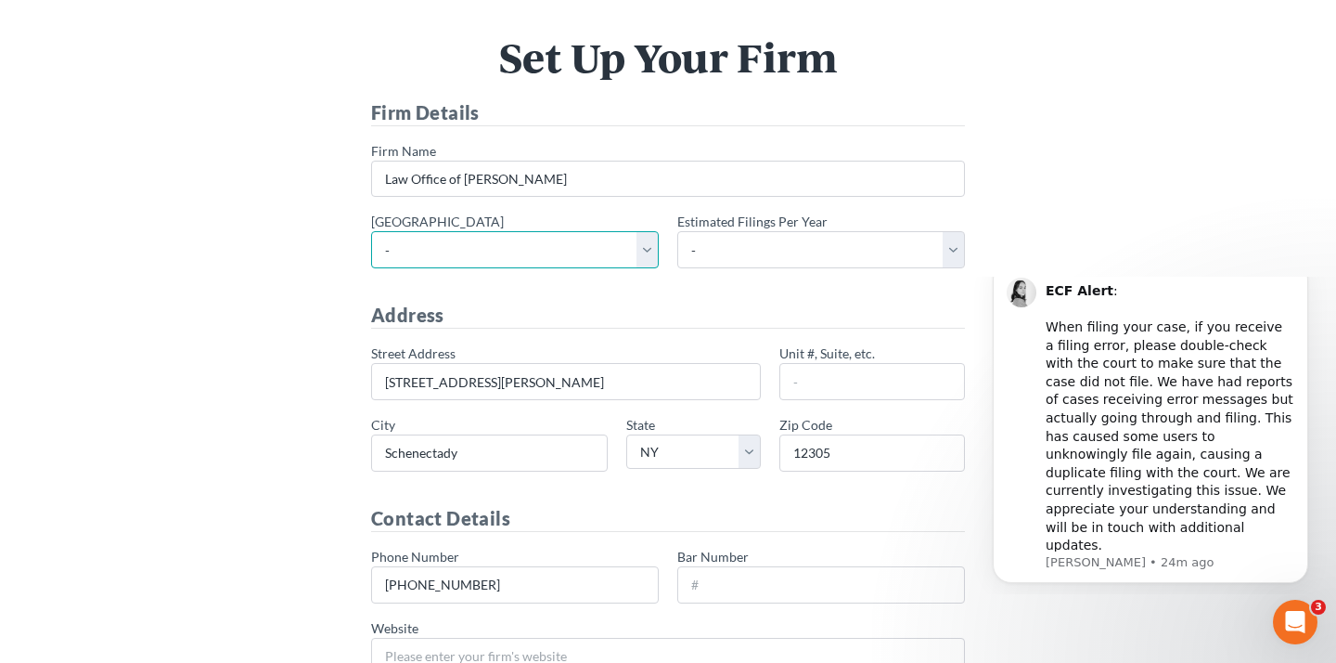
click at [490, 255] on select "- Alabama - Middle Alabama - Northern Alabama - Southern Alaska Arizona Arkansa…" at bounding box center [515, 249] width 288 height 37
click at [435, 252] on select "- Alabama - Middle Alabama - Northern Alabama - Southern Alaska Arizona Arkansa…" at bounding box center [515, 249] width 288 height 37
select select "56"
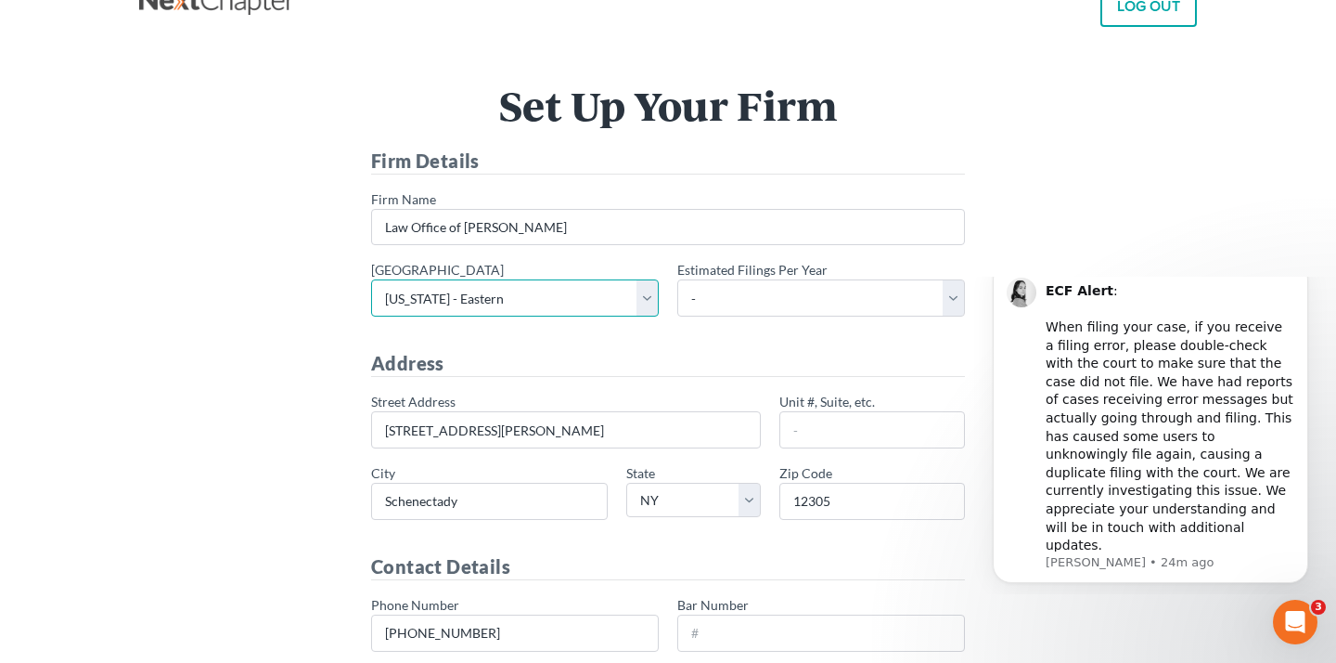
scroll to position [0, 0]
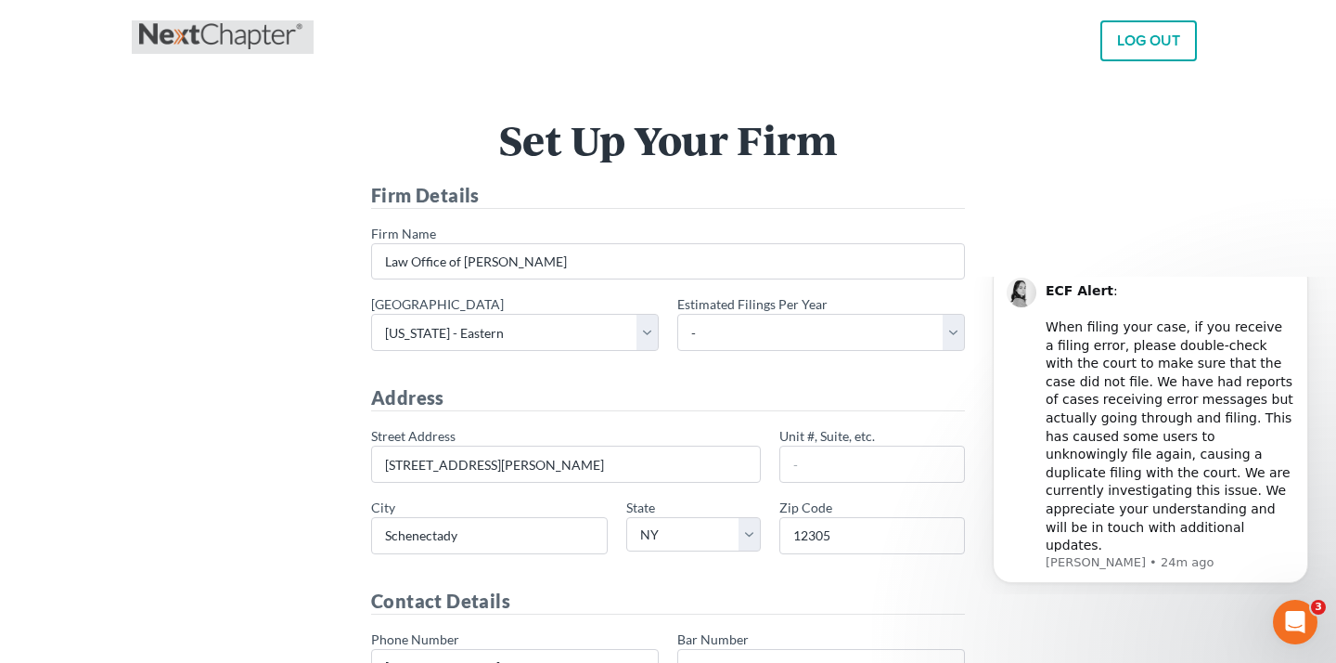
click at [233, 36] on link at bounding box center [222, 36] width 167 height 33
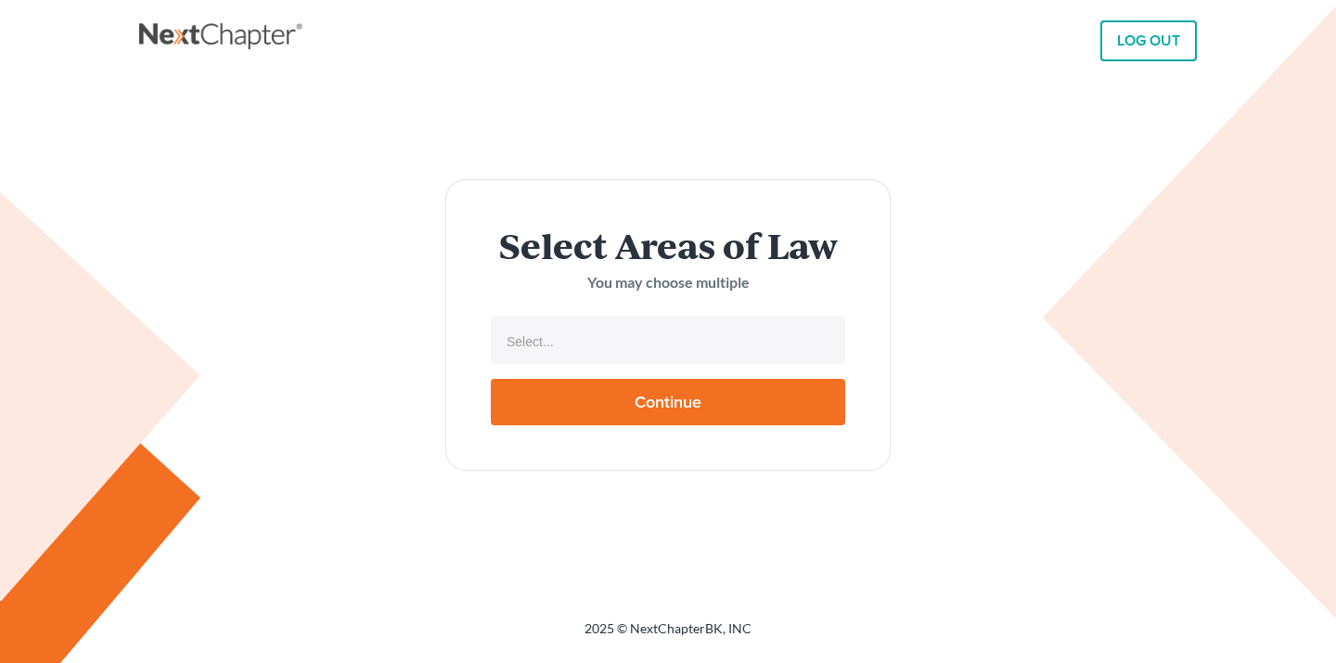
select select
click at [238, 34] on link at bounding box center [222, 36] width 167 height 33
select select
click at [1116, 53] on link "LOG OUT" at bounding box center [1149, 40] width 97 height 41
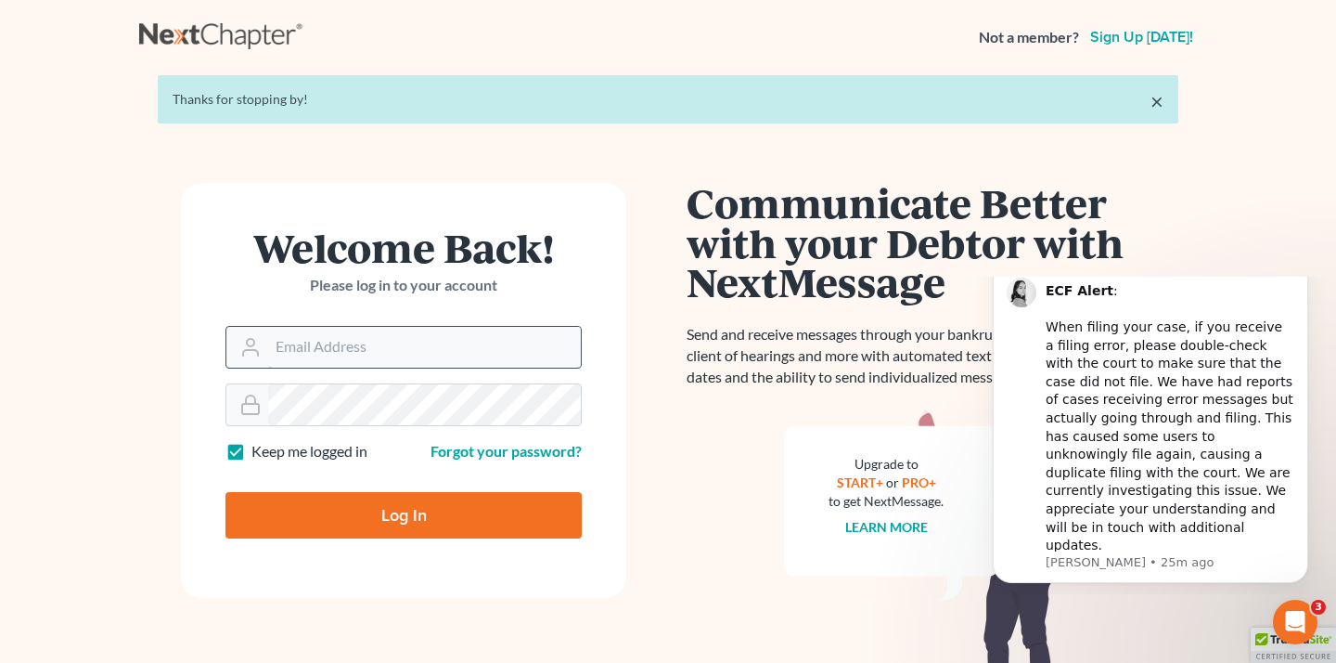
click at [389, 355] on input "Email Address" at bounding box center [424, 347] width 313 height 41
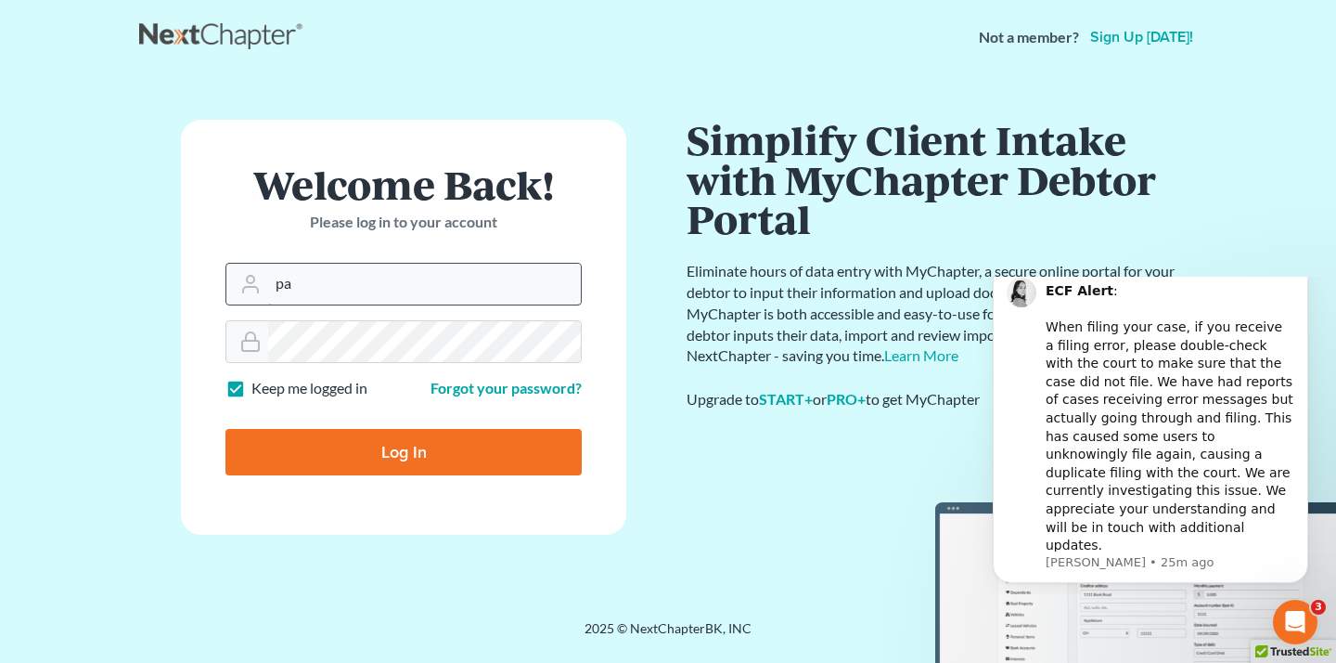
type input "p"
click at [1139, 42] on link "Sign up today!" at bounding box center [1142, 37] width 110 height 15
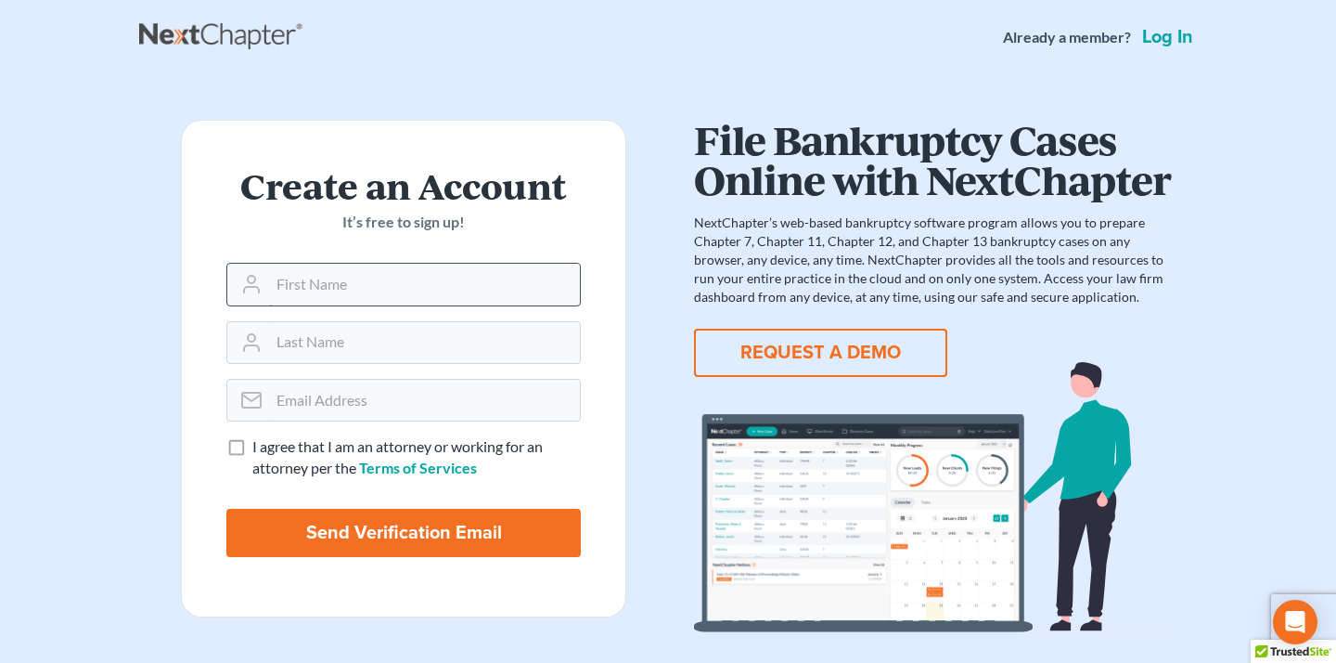
click at [486, 274] on input "text" at bounding box center [424, 284] width 311 height 41
type input "[PERSON_NAME]"
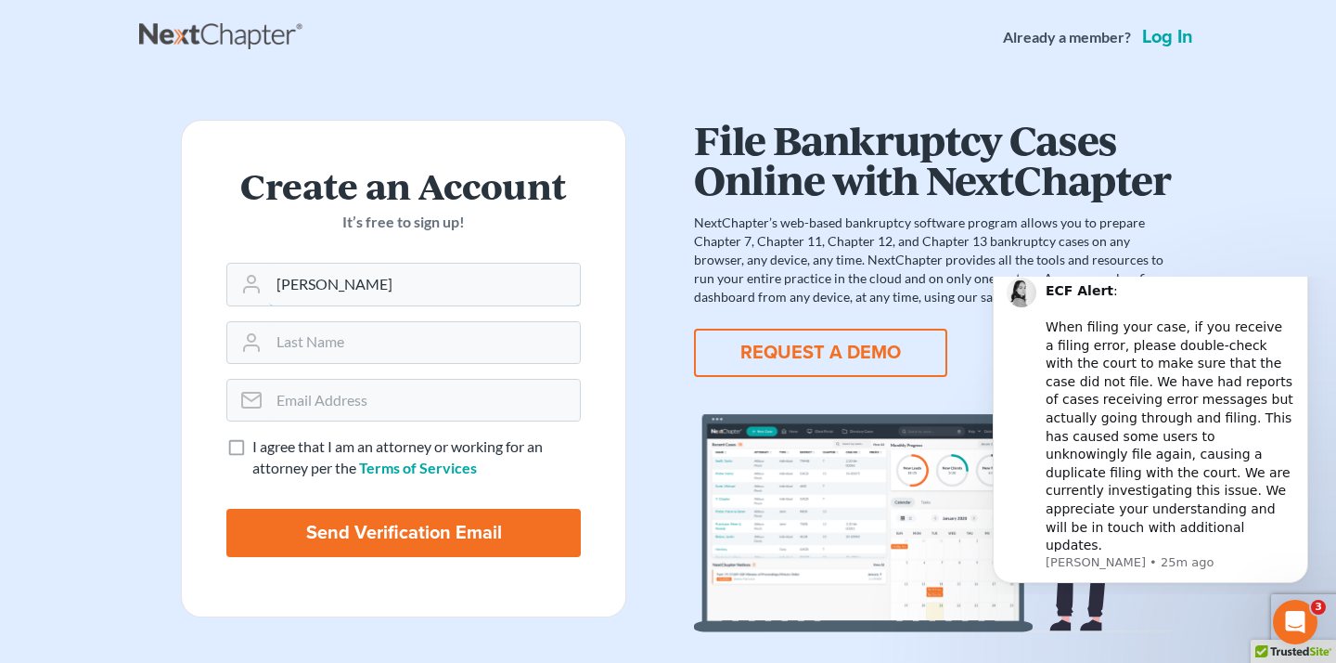
drag, startPoint x: 448, startPoint y: 276, endPoint x: 179, endPoint y: 236, distance: 272.1
click at [179, 236] on div "Create an Account It’s free to sign up! Esther I agree that I am an attorney or…" at bounding box center [403, 376] width 529 height 512
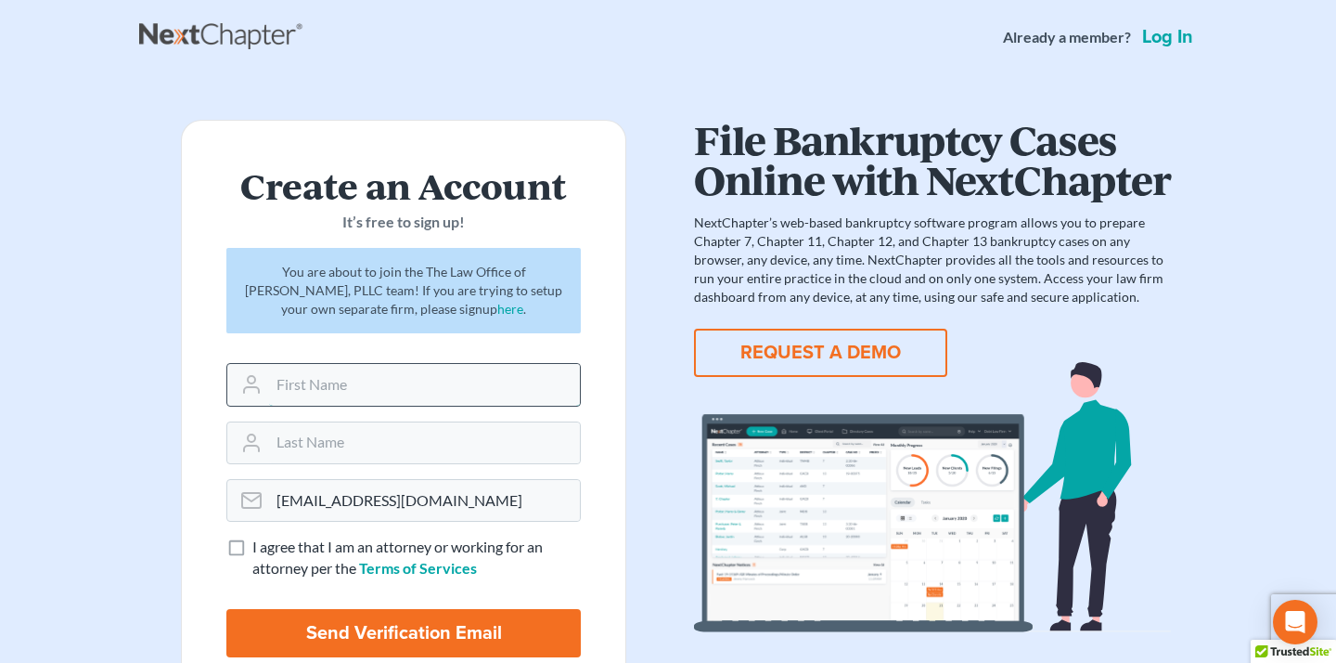
click at [398, 377] on input "text" at bounding box center [424, 384] width 311 height 41
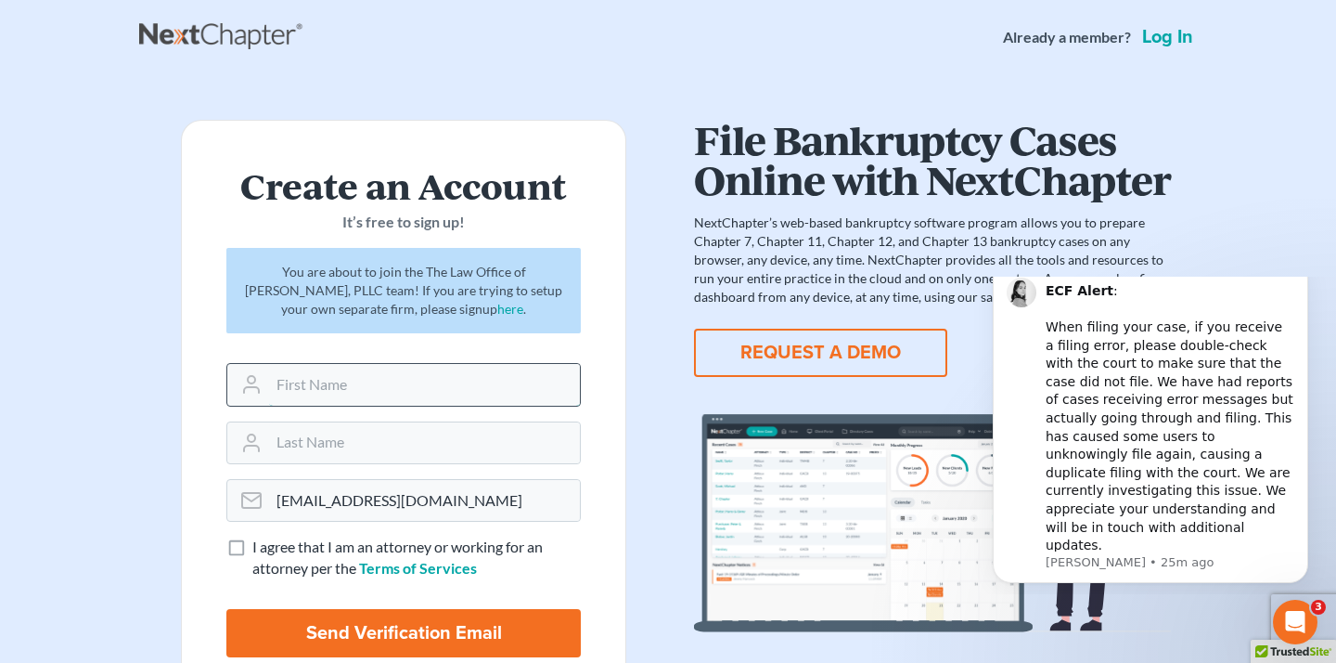
type input "[PERSON_NAME]"
click at [375, 445] on input "text" at bounding box center [424, 442] width 311 height 41
type input "[PERSON_NAME]"
click at [252, 549] on label "I agree that I am an attorney or working for an attorney per the Terms of Servi…" at bounding box center [416, 557] width 329 height 43
click at [260, 548] on input "I agree that I am an attorney or working for an attorney per the Terms of Servi…" at bounding box center [266, 542] width 12 height 12
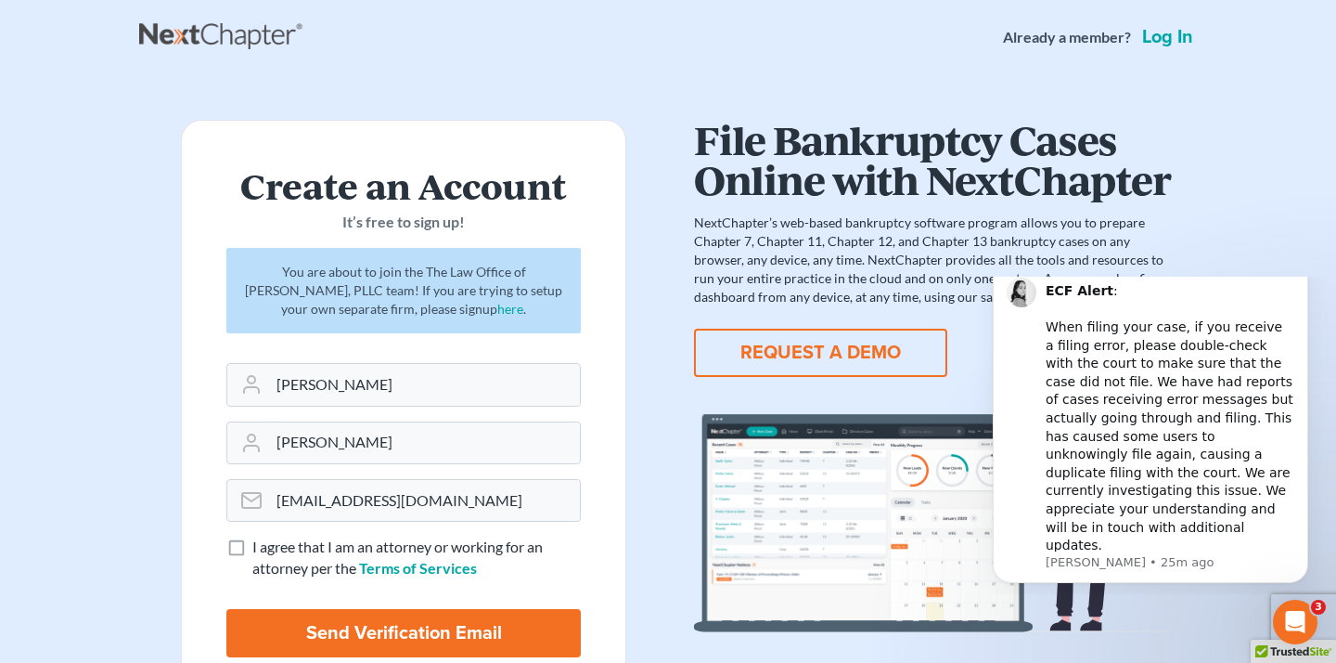
checkbox input "true"
click at [307, 628] on input "Send Verification Email" at bounding box center [403, 633] width 355 height 48
type input "Thinking..."
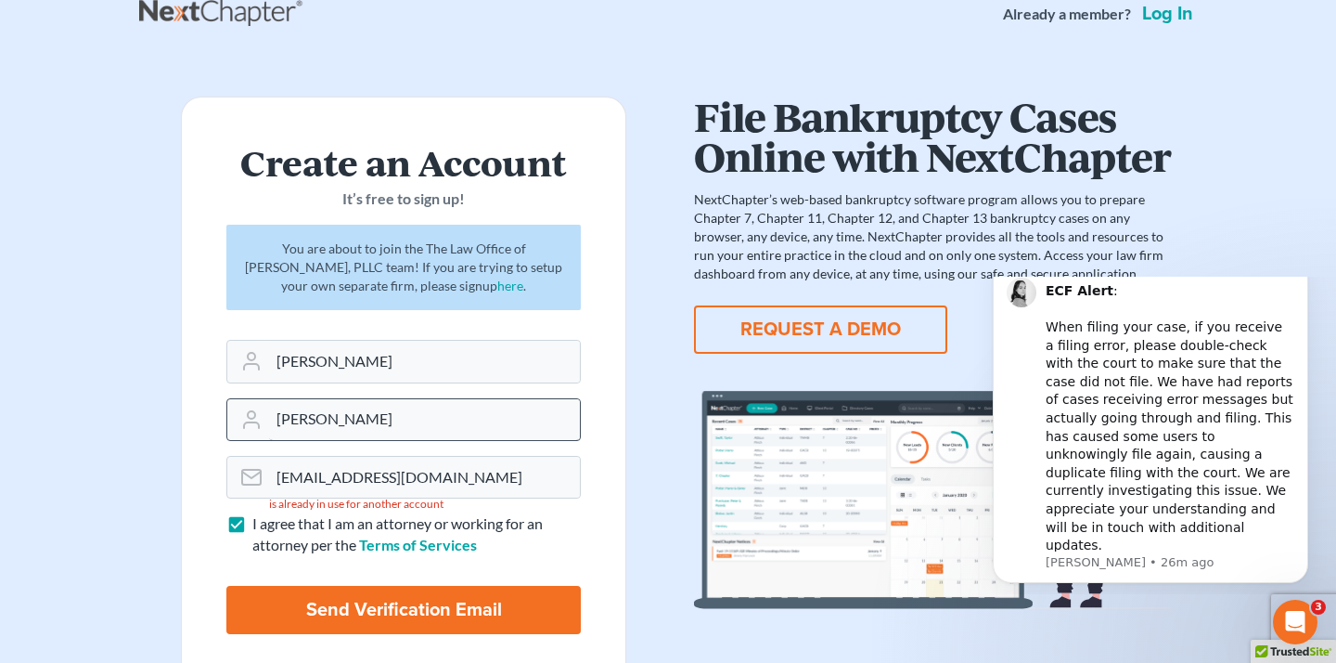
scroll to position [21, 0]
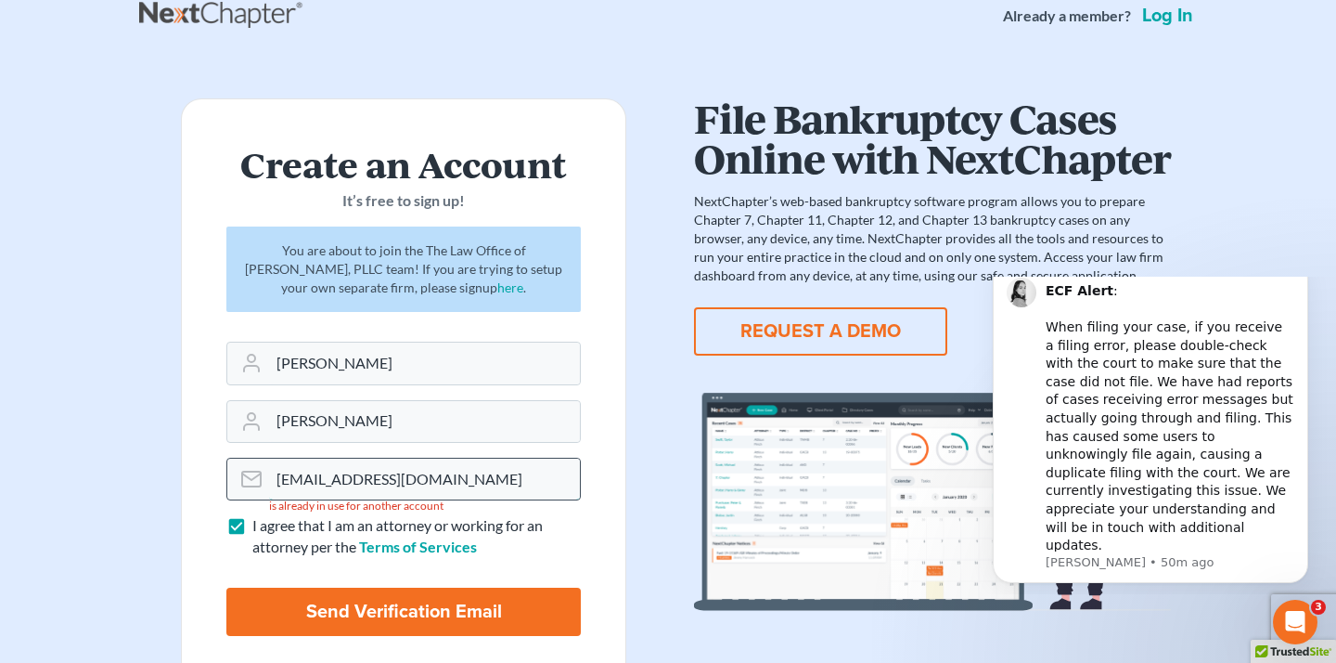
click at [358, 468] on input "[EMAIL_ADDRESS][DOMAIN_NAME]" at bounding box center [424, 478] width 311 height 41
click at [344, 599] on input "Send Verification Email" at bounding box center [403, 611] width 355 height 48
type input "Thinking..."
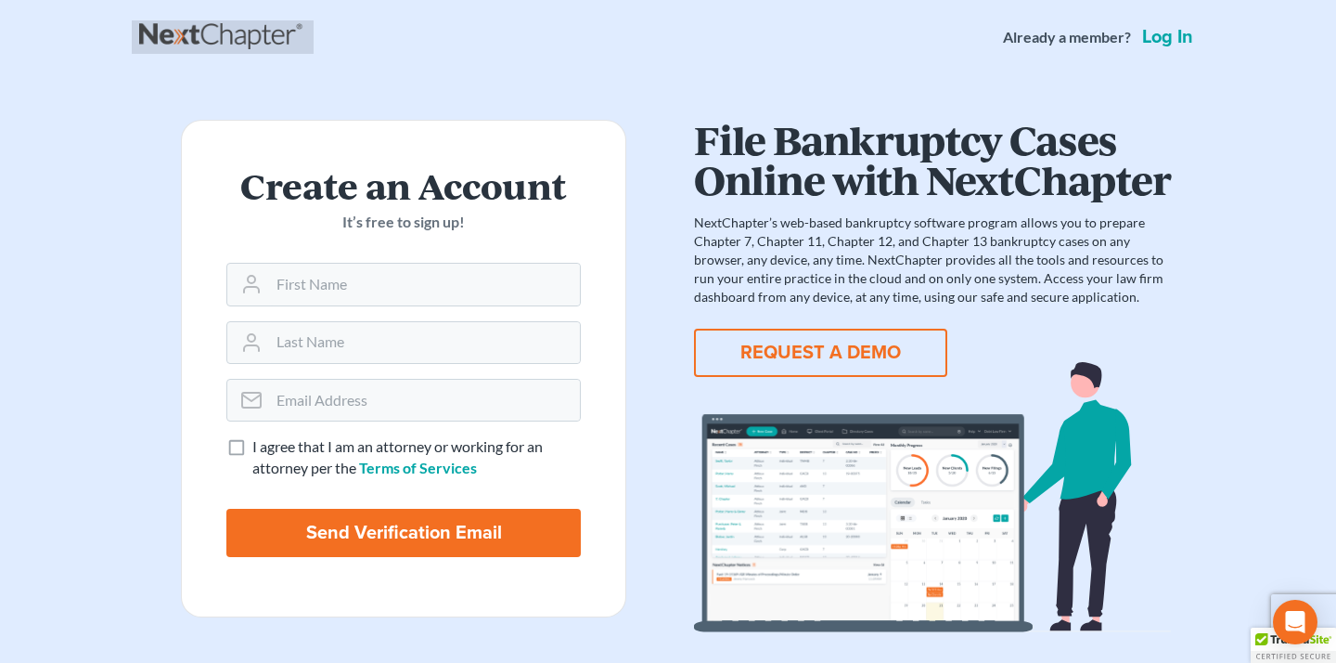
click at [220, 41] on link at bounding box center [222, 36] width 167 height 33
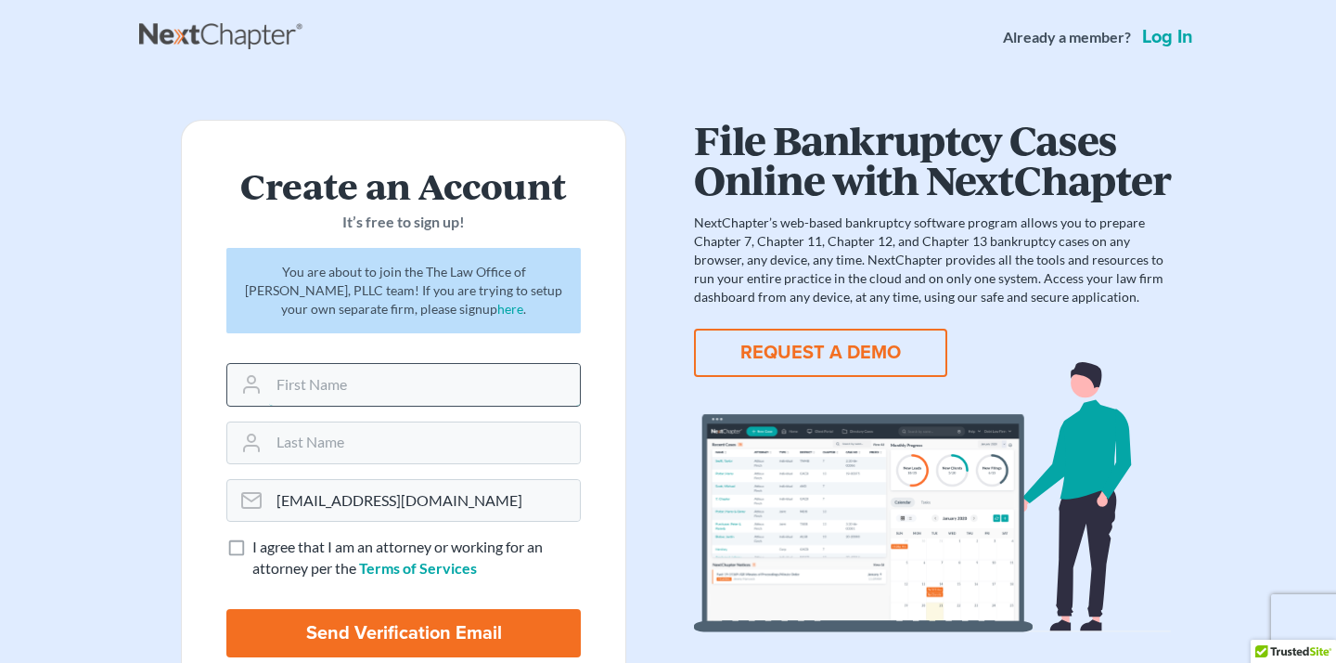
click at [419, 379] on input "text" at bounding box center [424, 384] width 311 height 41
type input "[PERSON_NAME]"
click at [356, 446] on input "text" at bounding box center [424, 442] width 311 height 41
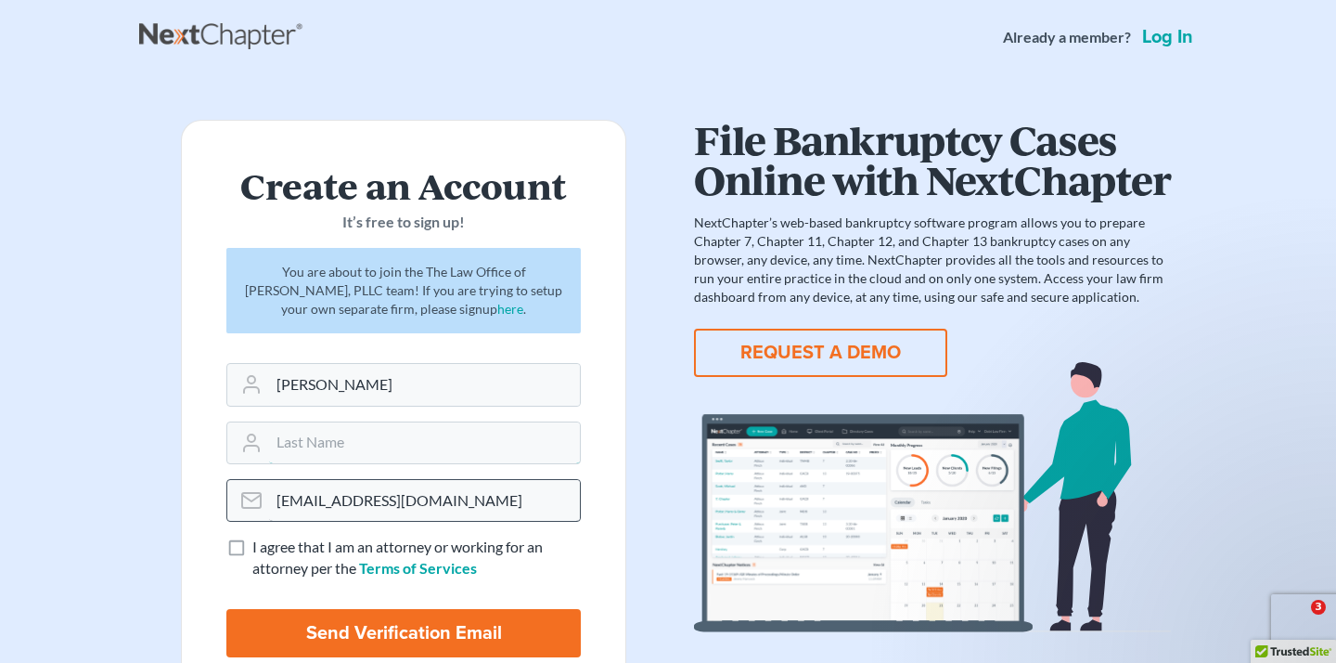
type input "[PERSON_NAME]"
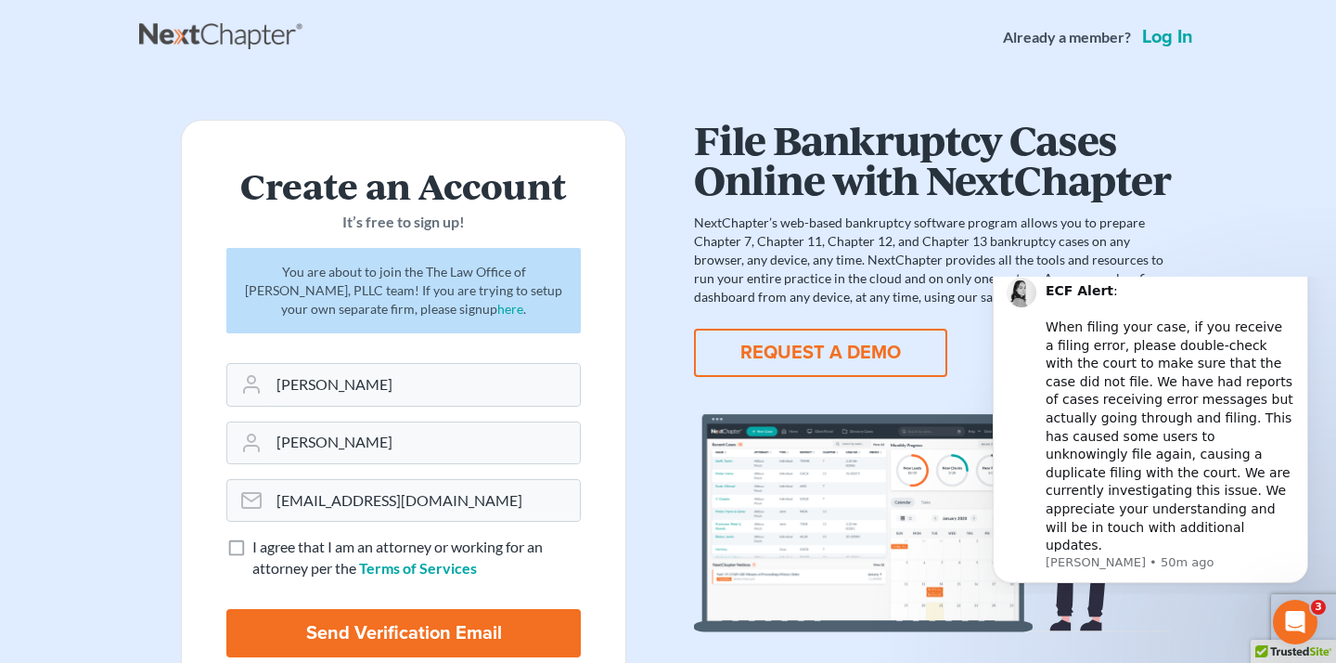
click at [253, 546] on span "I agree that I am an attorney or working for an attorney per the" at bounding box center [397, 556] width 290 height 39
click at [260, 546] on input "I agree that I am an attorney or working for an attorney per the Terms of Servi…" at bounding box center [266, 542] width 12 height 12
checkbox input "true"
click at [305, 627] on input "Send Verification Email" at bounding box center [403, 633] width 355 height 48
type input "Thinking..."
